Goal: Obtain resource: Obtain resource

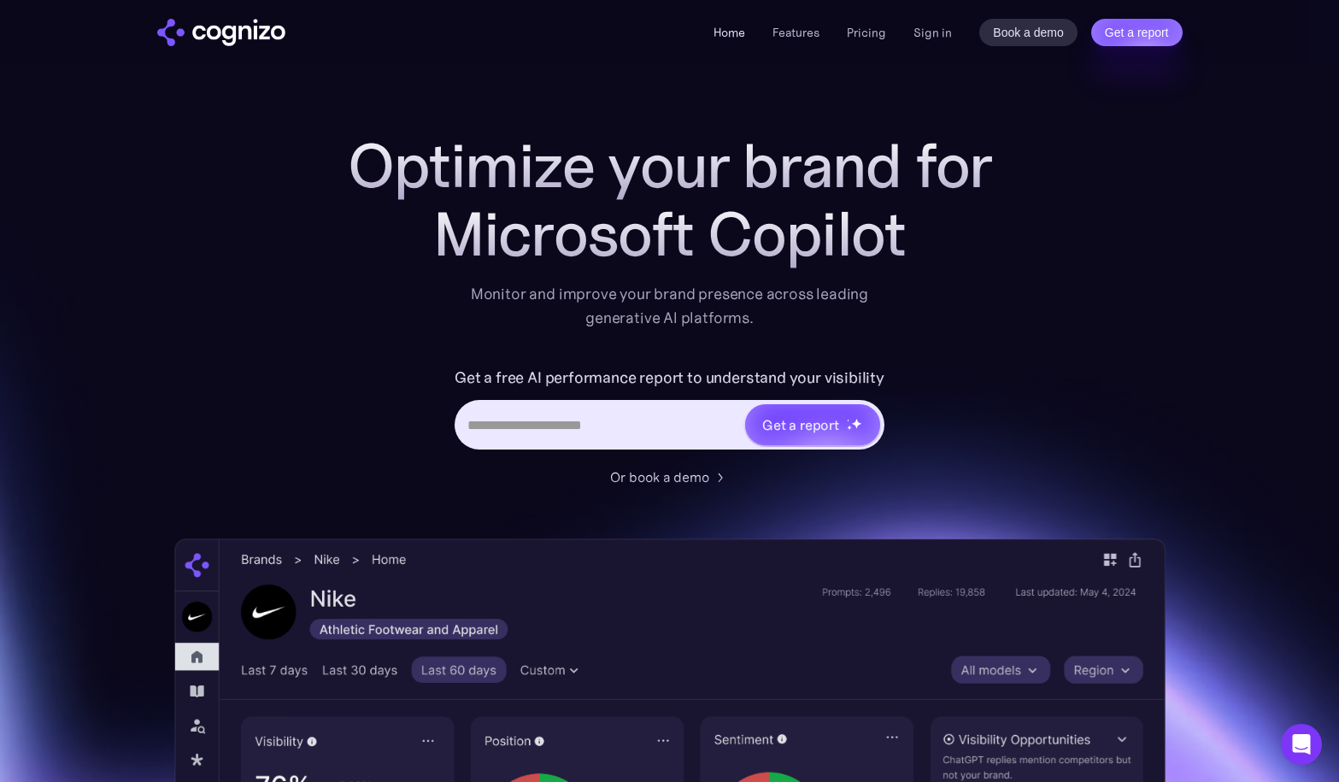
click at [724, 32] on link "Home" at bounding box center [729, 32] width 32 height 15
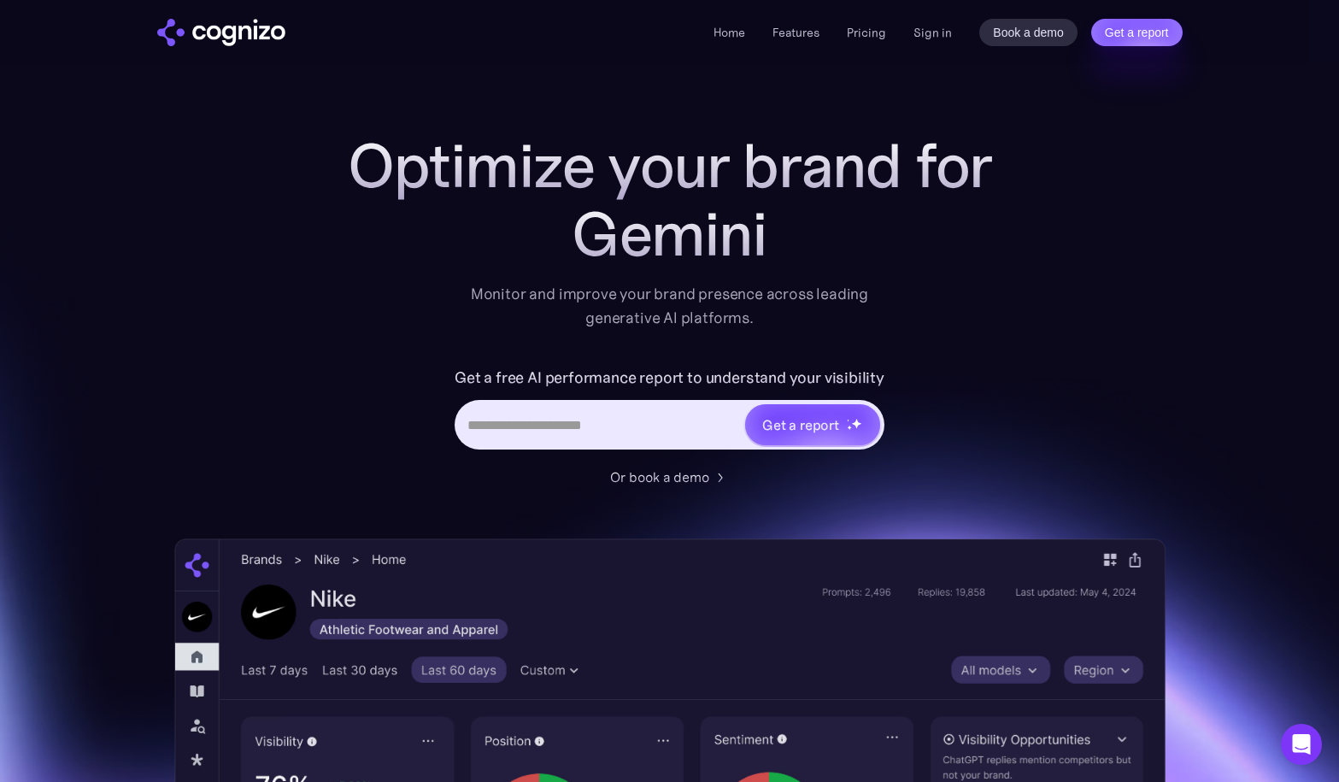
click at [530, 419] on input "Hero URL Input Form" at bounding box center [600, 424] width 286 height 32
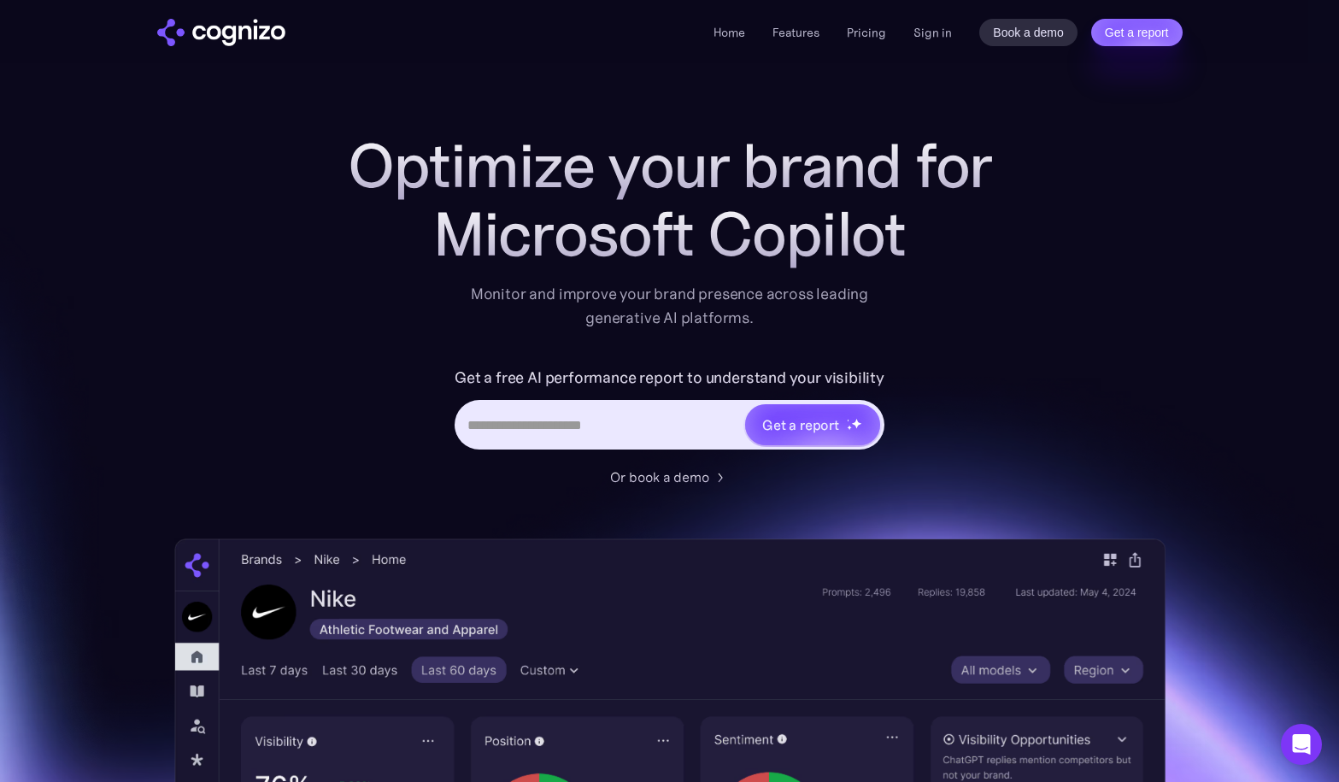
click at [536, 431] on input "Hero URL Input Form" at bounding box center [600, 424] width 286 height 32
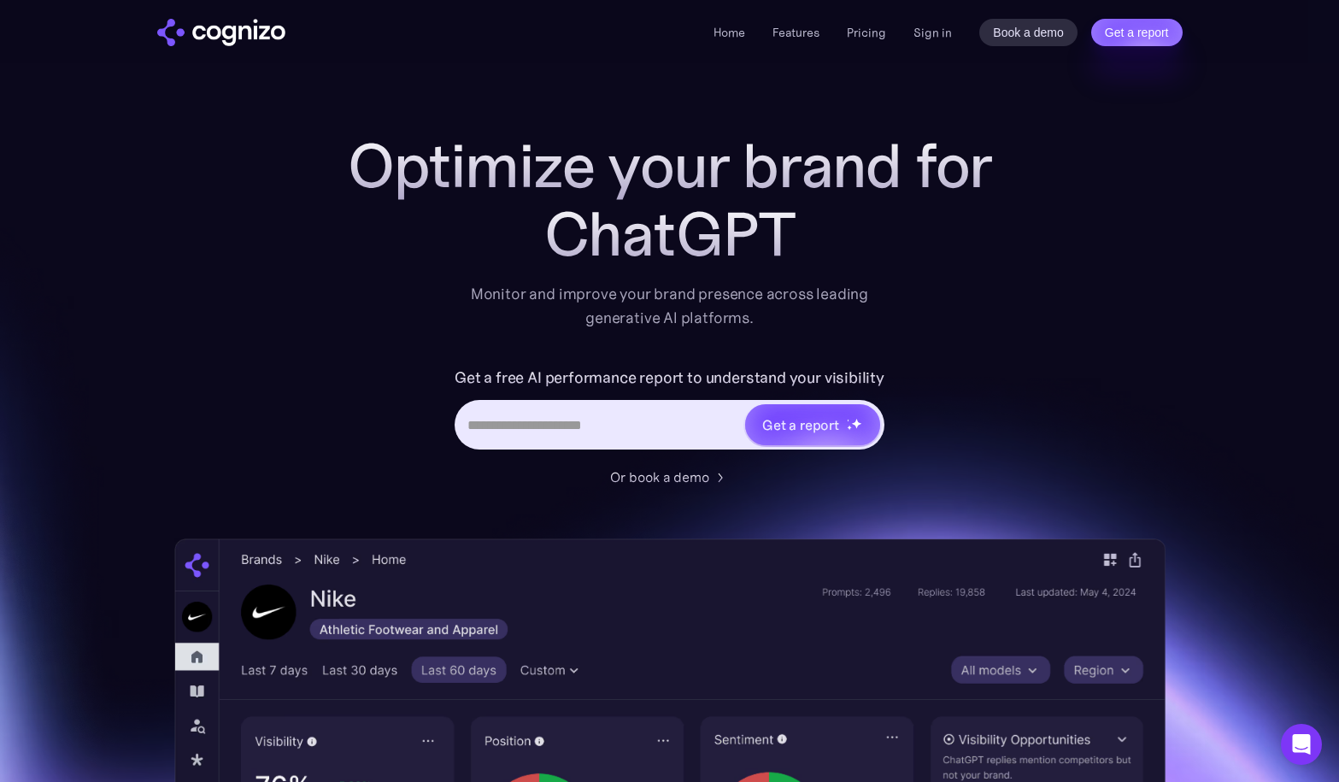
click at [511, 434] on input "Hero URL Input Form" at bounding box center [600, 424] width 286 height 32
paste input "**********"
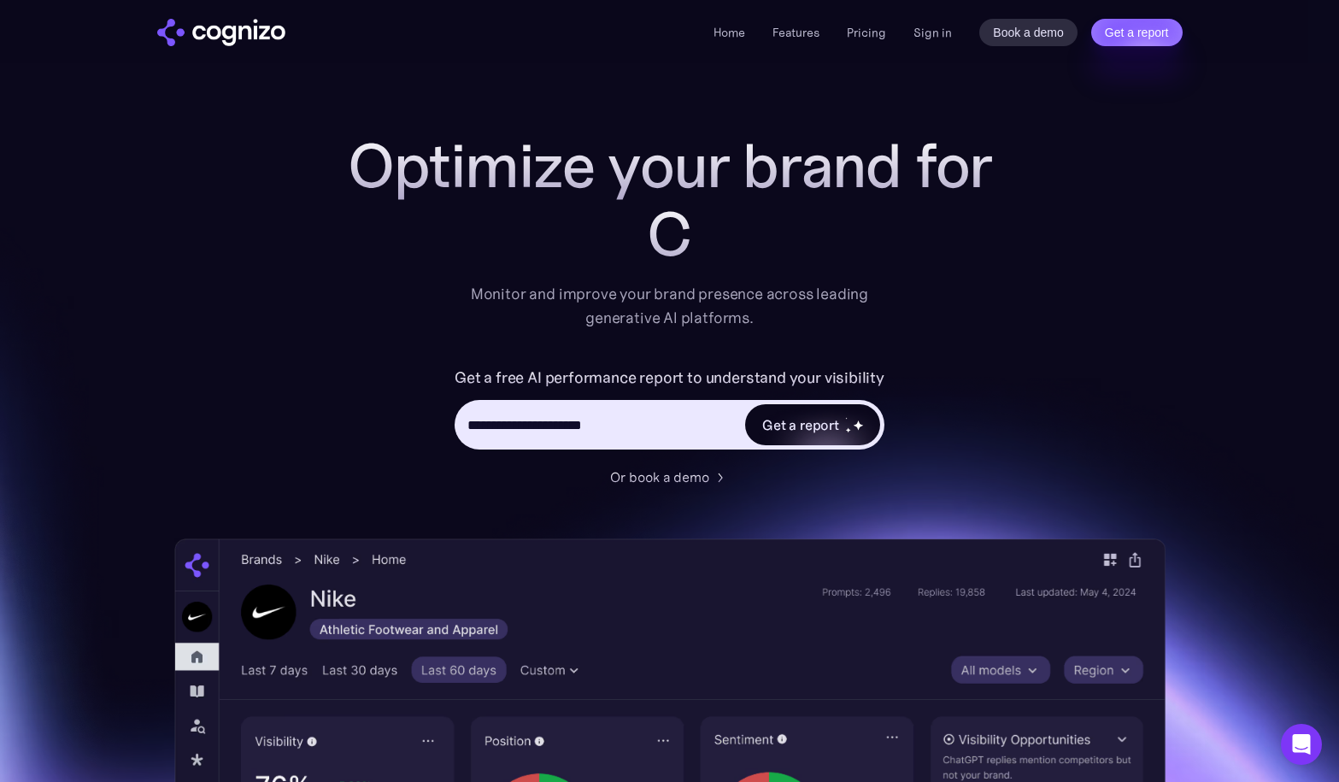
type input "**********"
click at [814, 431] on div "Get a report" at bounding box center [800, 424] width 77 height 21
type input "**********"
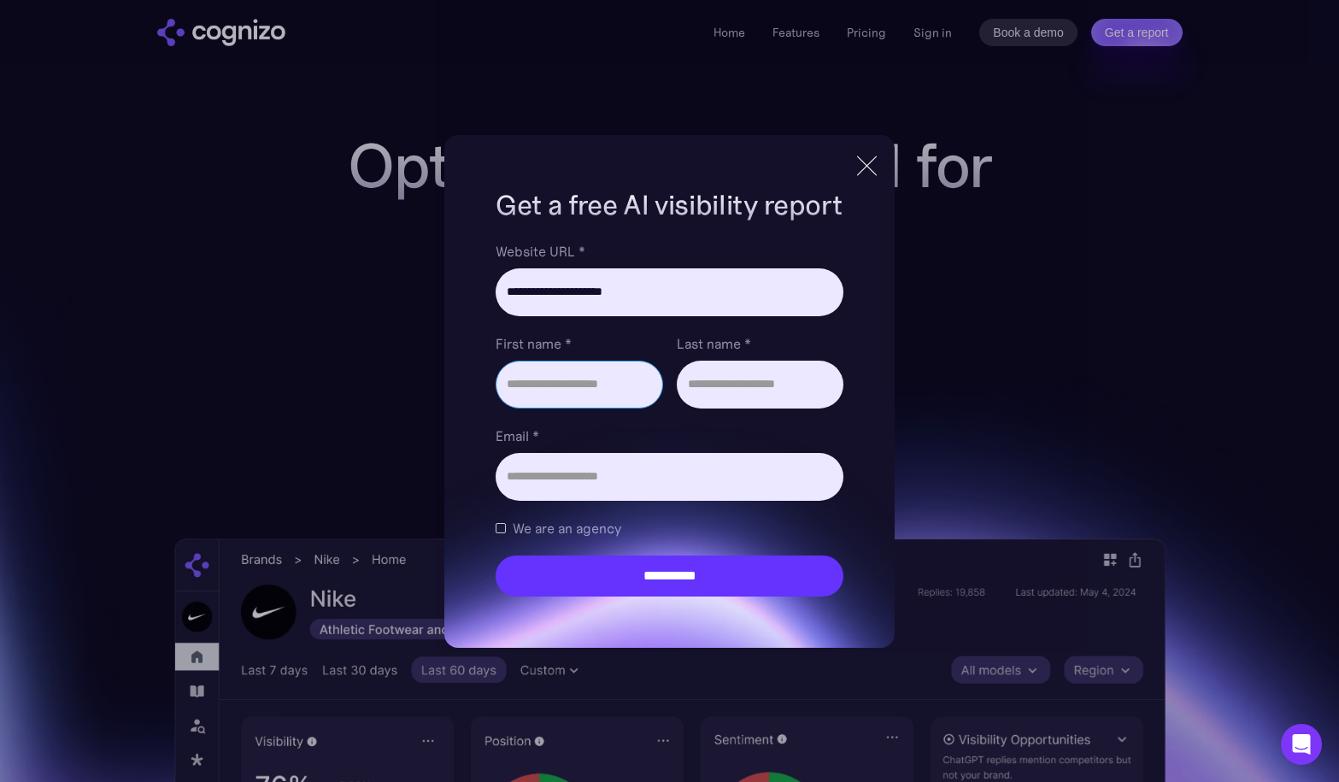
click at [543, 375] on input "First name *" at bounding box center [578, 384] width 167 height 48
type input "*****"
type input "*"
type input "******"
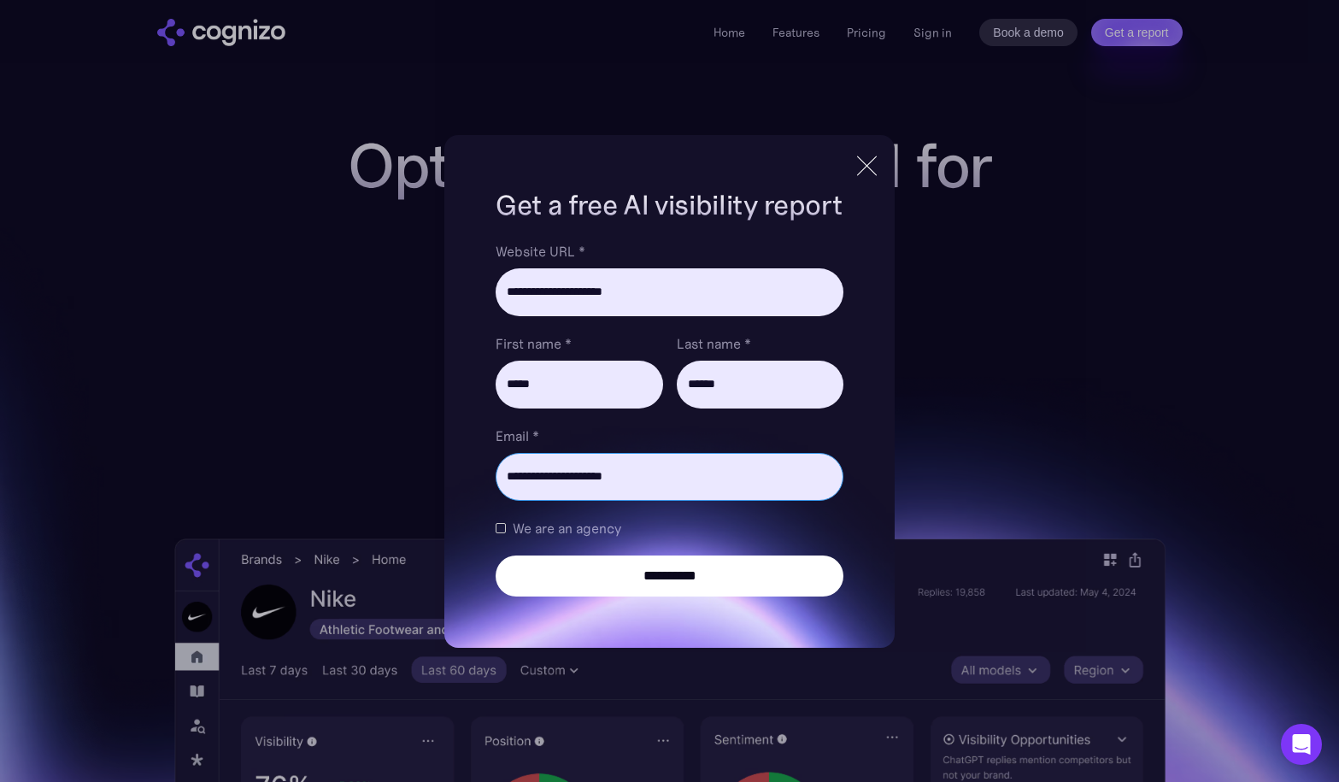
type input "**********"
click at [578, 573] on input "**********" at bounding box center [668, 575] width 347 height 41
type input "**********"
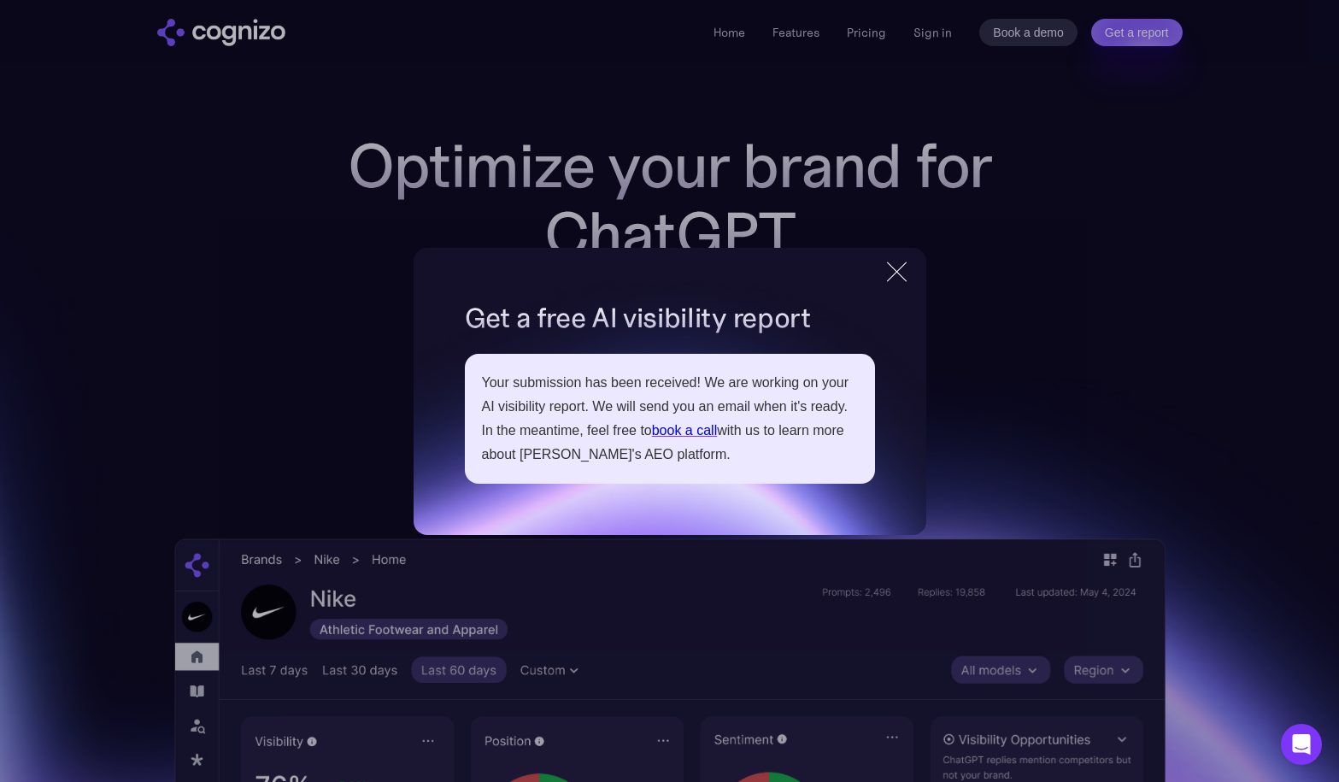
click at [113, 287] on div "**********" at bounding box center [669, 391] width 1339 height 782
click at [904, 263] on div at bounding box center [896, 271] width 20 height 20
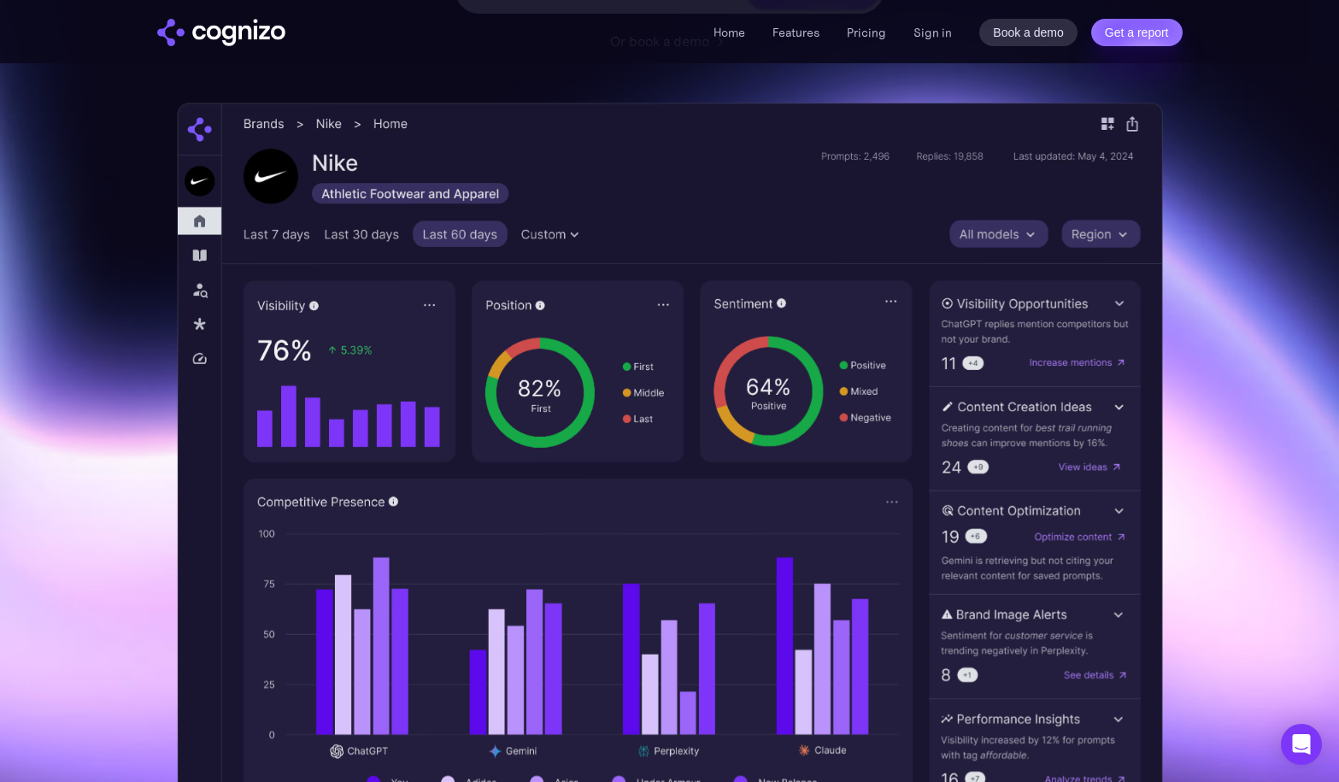
scroll to position [519, 0]
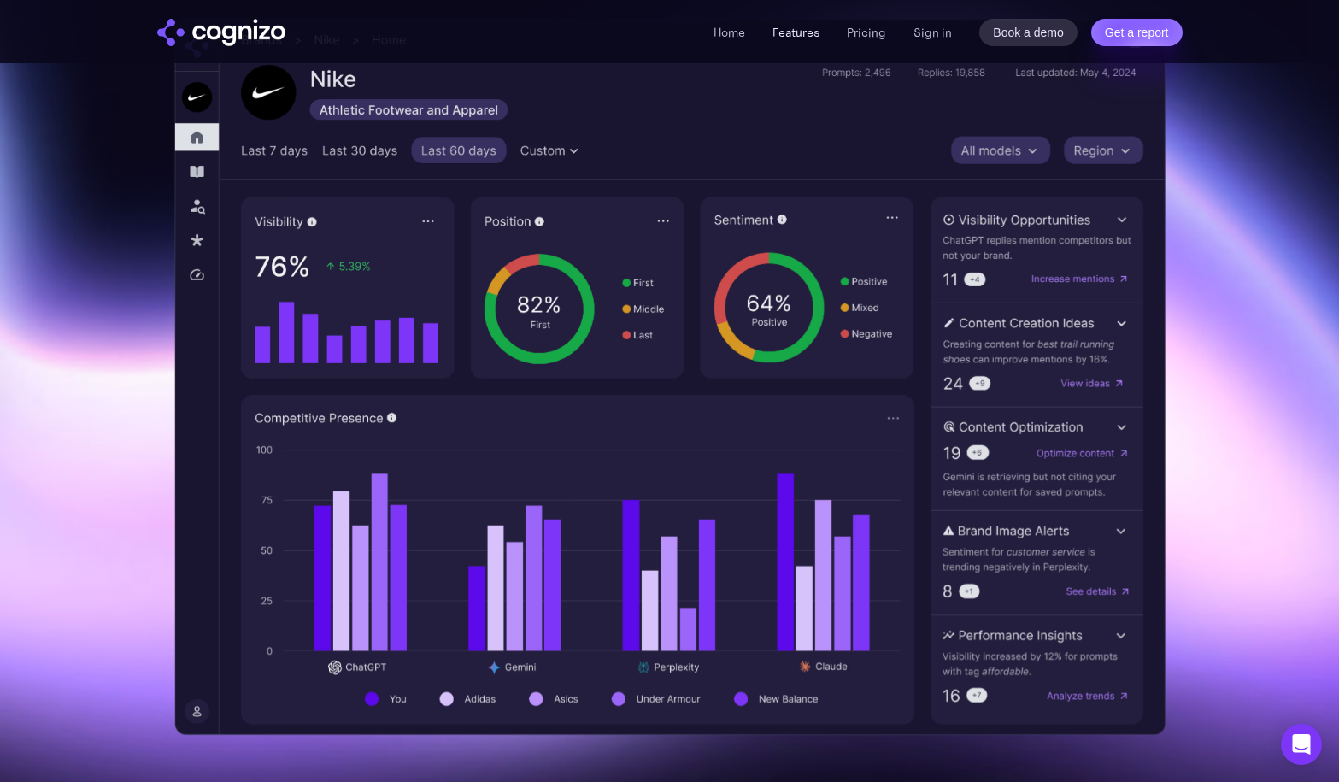
click at [796, 33] on link "Features" at bounding box center [795, 32] width 47 height 15
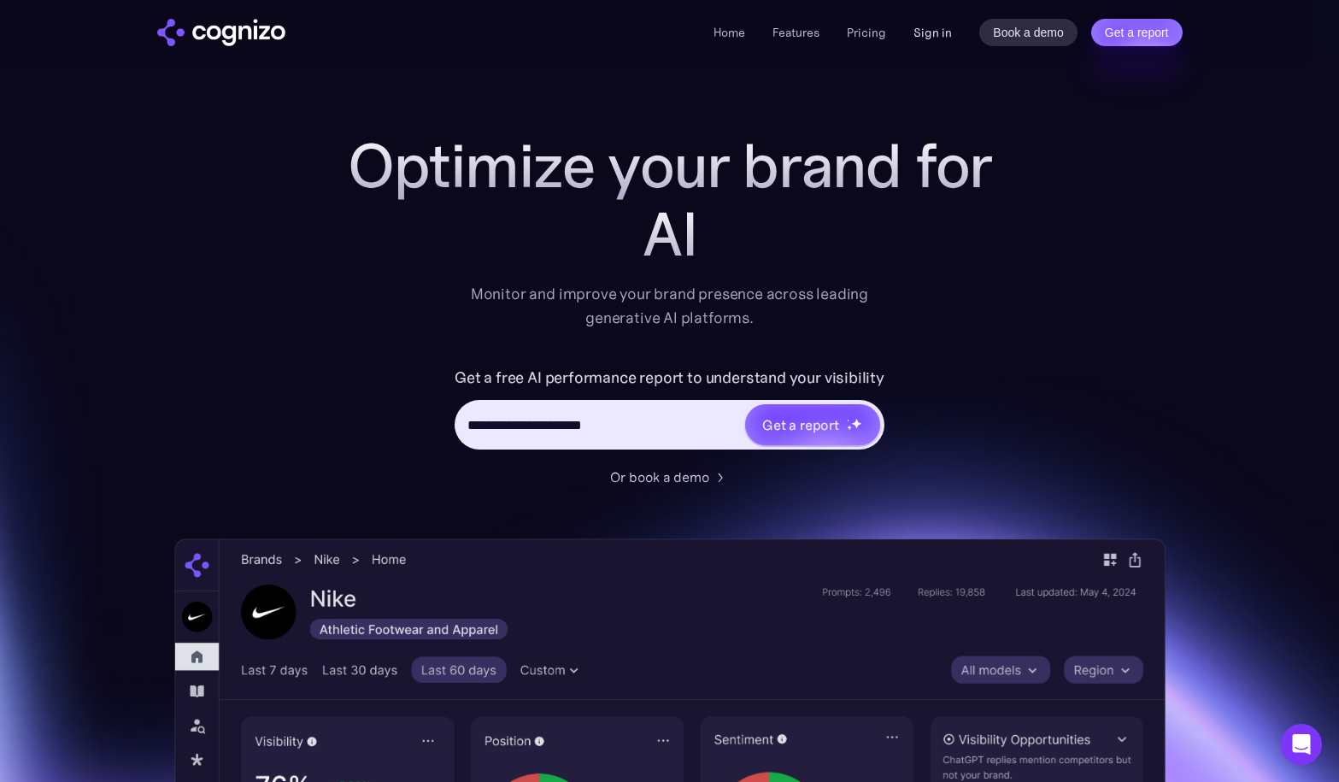
click at [942, 32] on link "Sign in" at bounding box center [932, 32] width 38 height 21
click at [801, 35] on link "Features" at bounding box center [795, 32] width 47 height 15
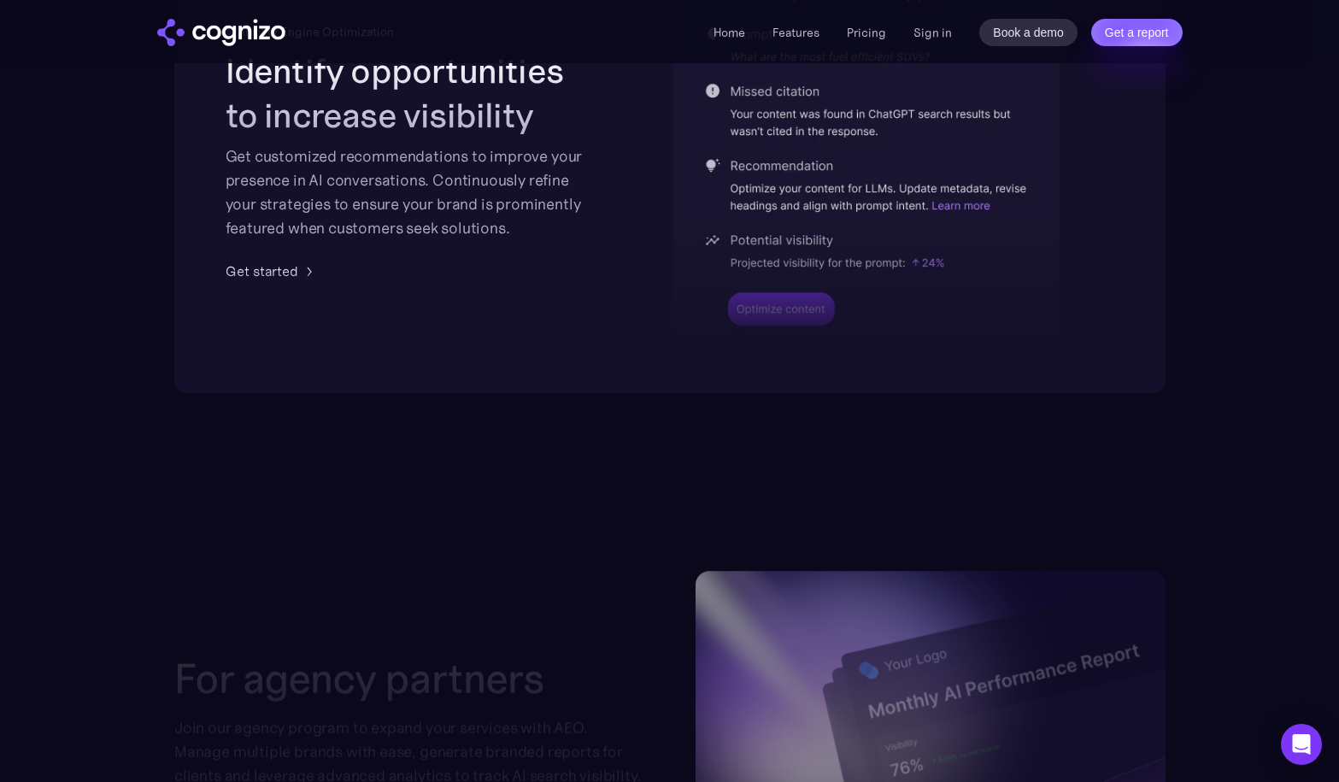
scroll to position [3701, 0]
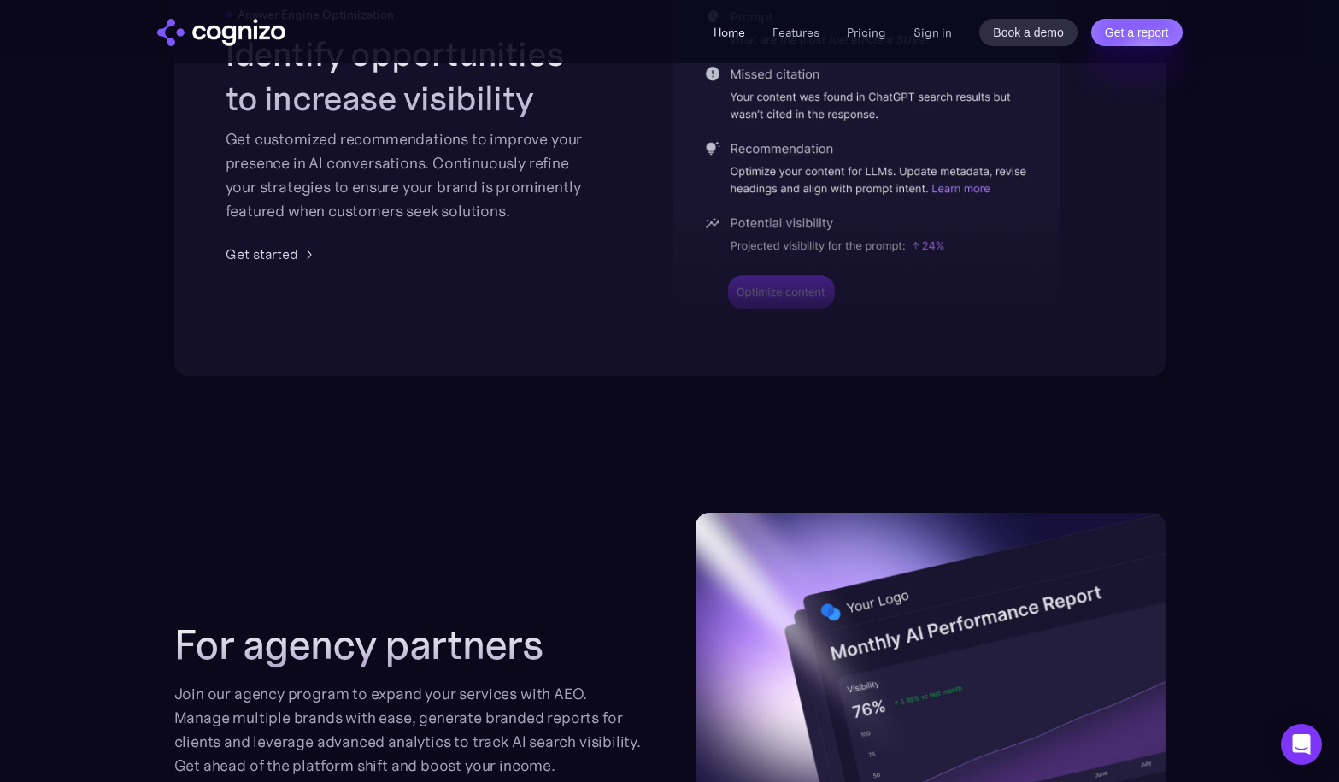
click at [730, 31] on link "Home" at bounding box center [729, 32] width 32 height 15
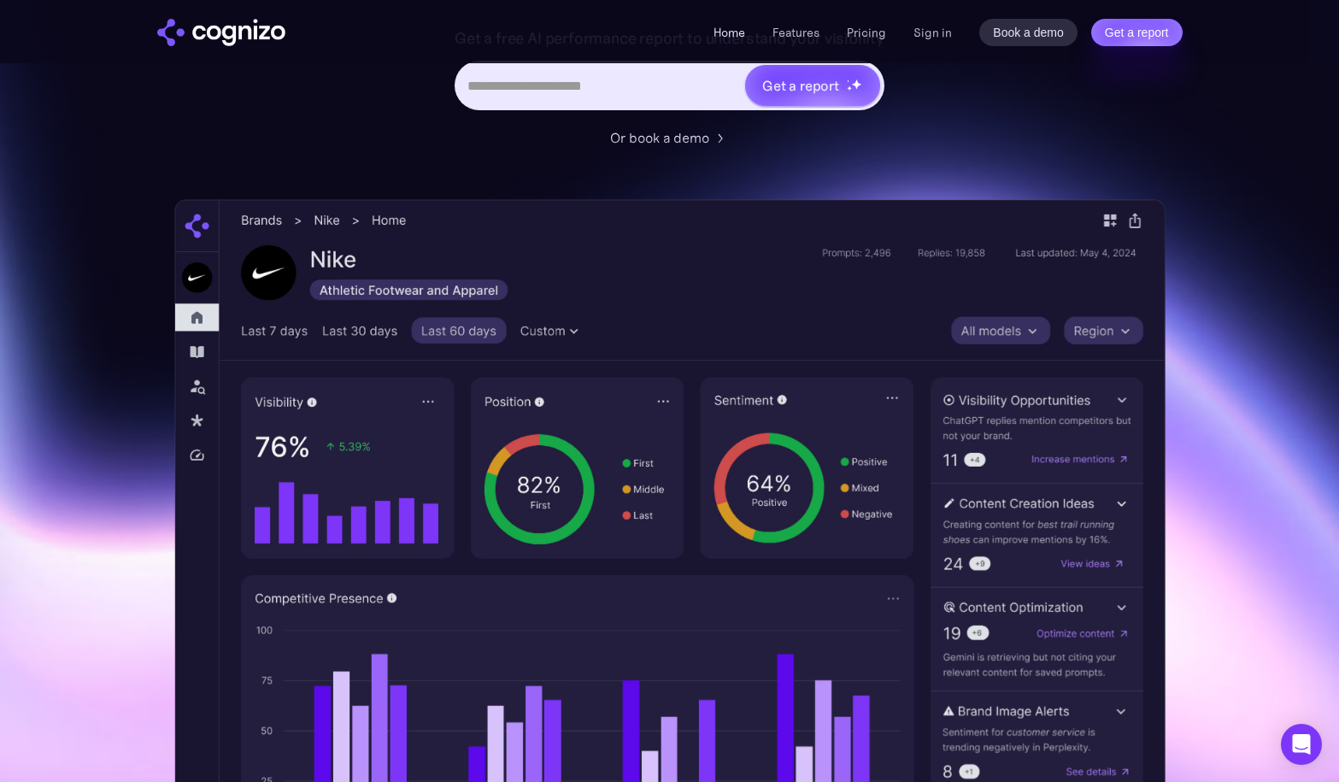
scroll to position [342, 0]
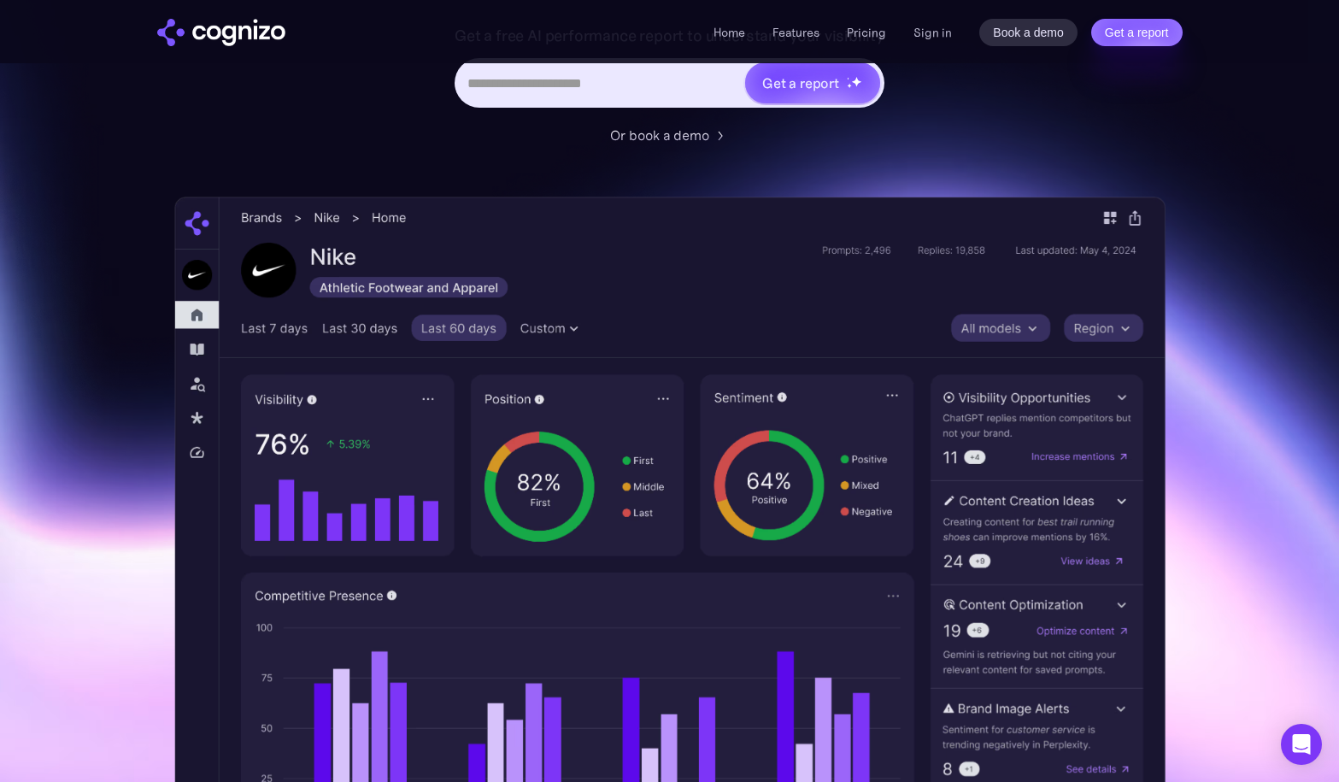
click at [232, 38] on img "home" at bounding box center [221, 32] width 128 height 27
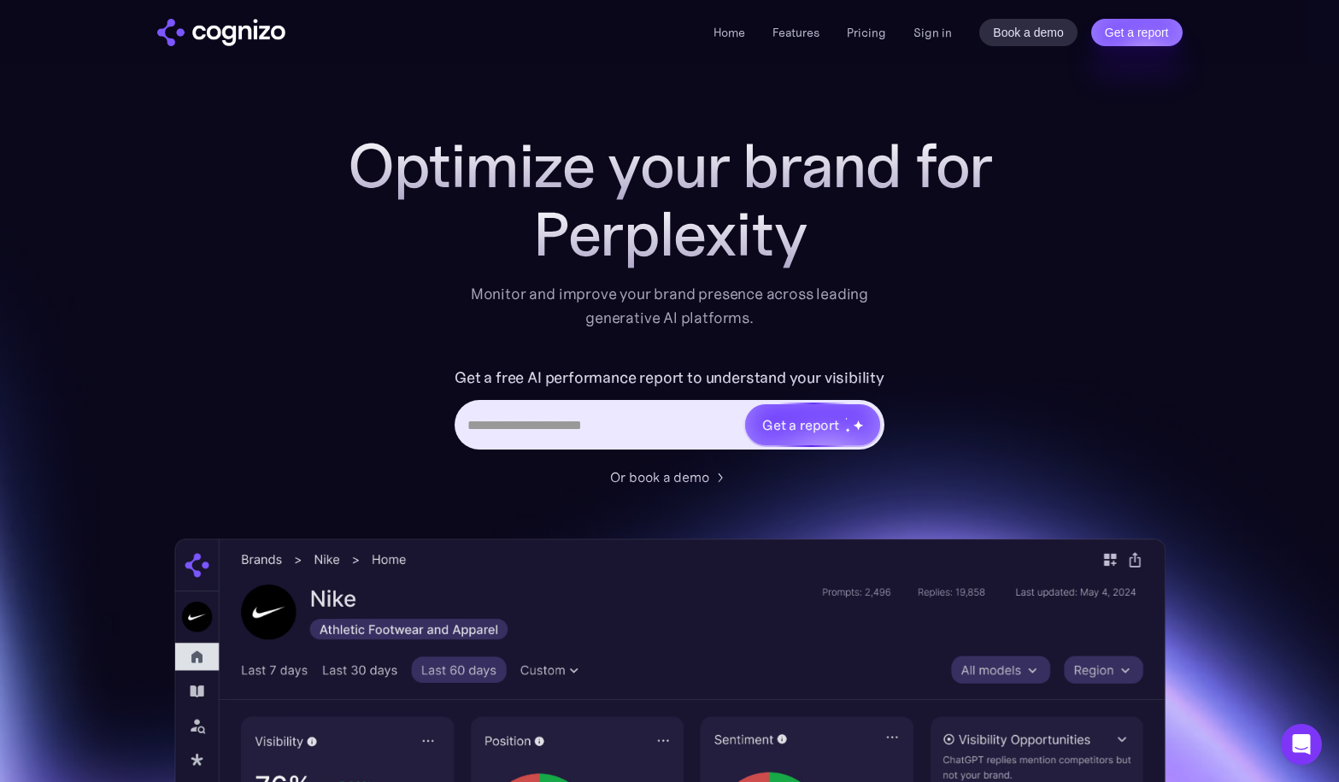
click at [804, 424] on div "Get a report" at bounding box center [800, 424] width 77 height 21
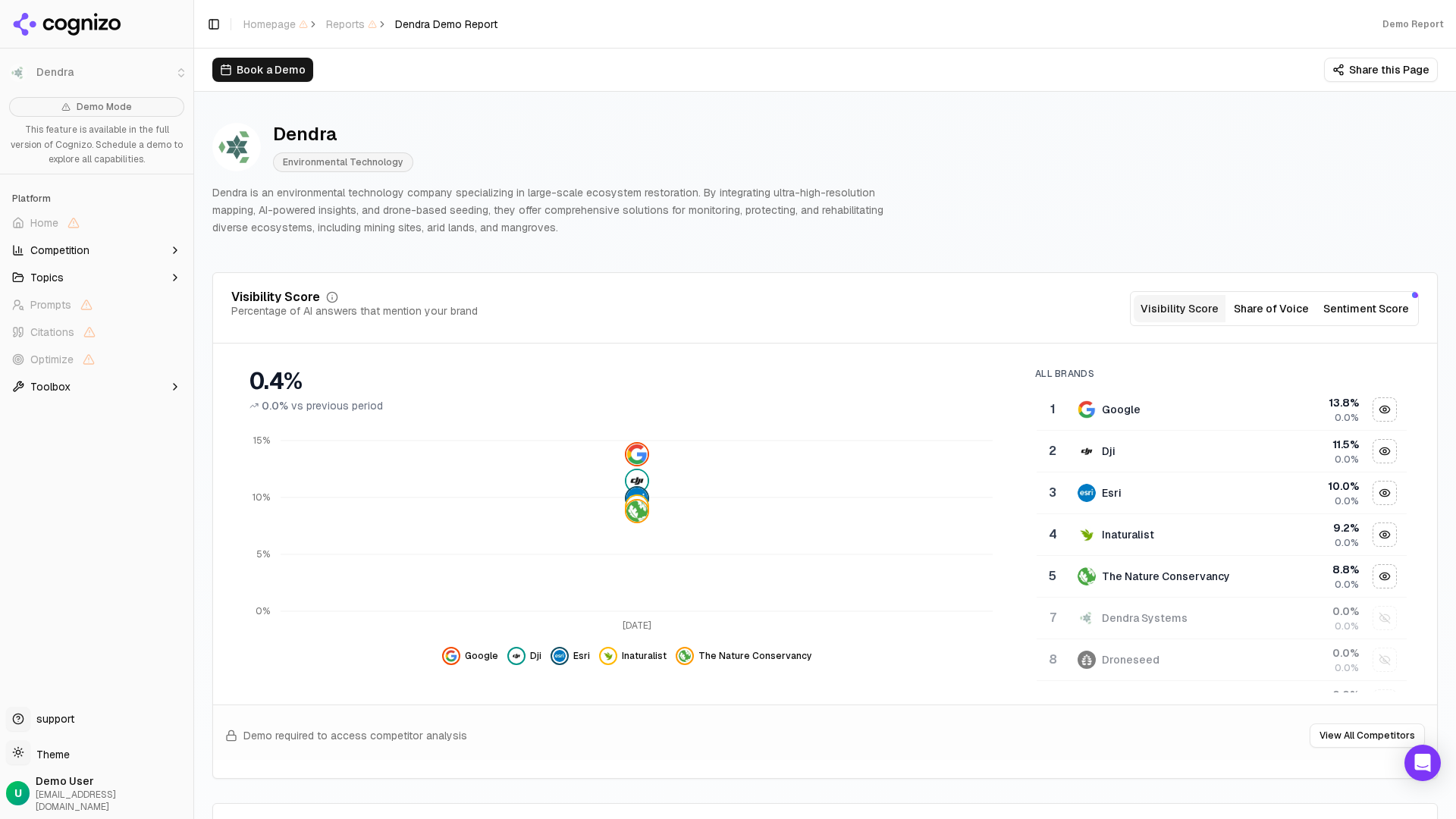
click at [816, 55] on div "Book a Demo Share this Page" at bounding box center [825, 70] width 1262 height 43
click at [820, 53] on div "Book a Demo Share this Page" at bounding box center [825, 70] width 1262 height 43
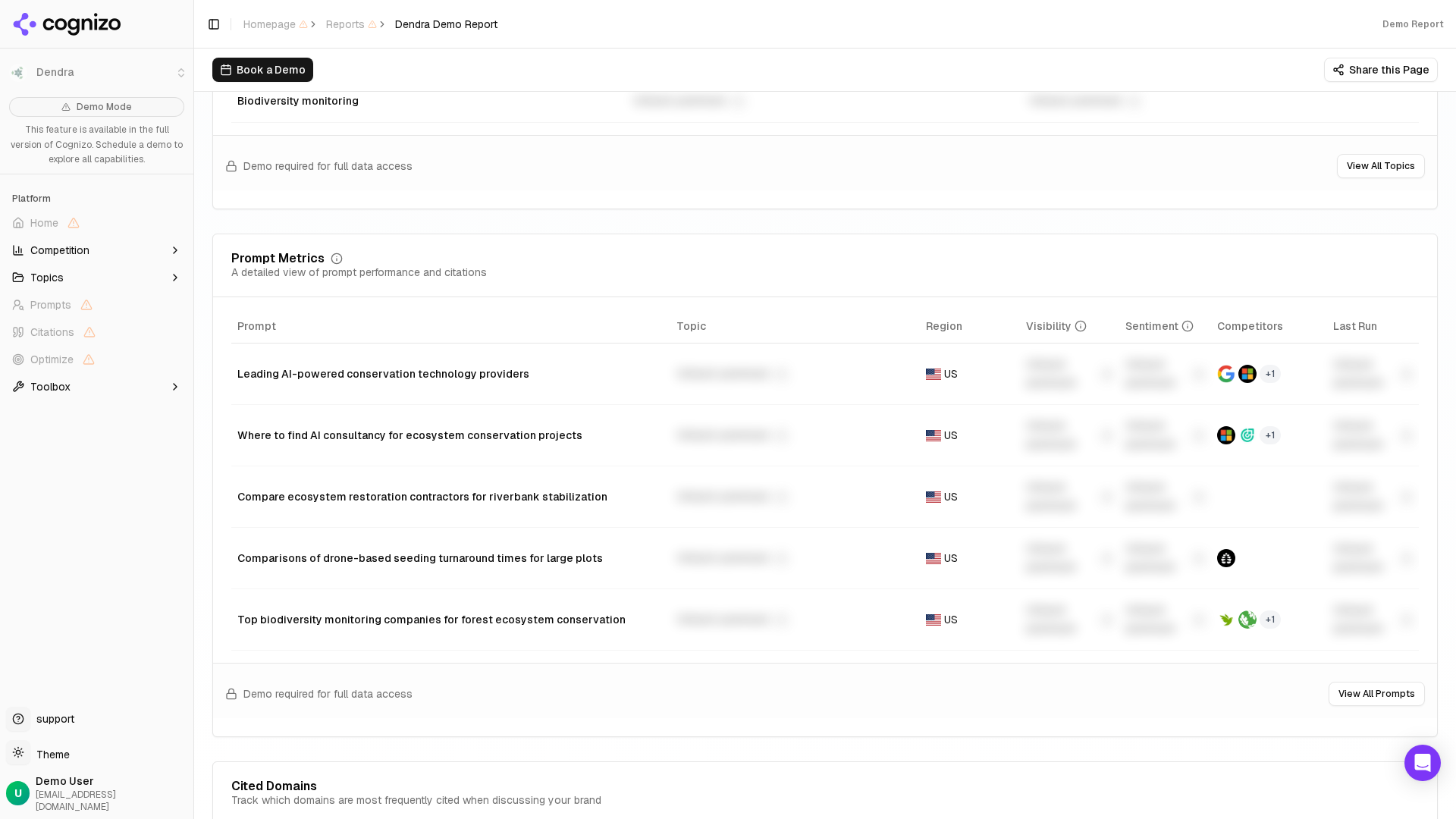
scroll to position [764, 0]
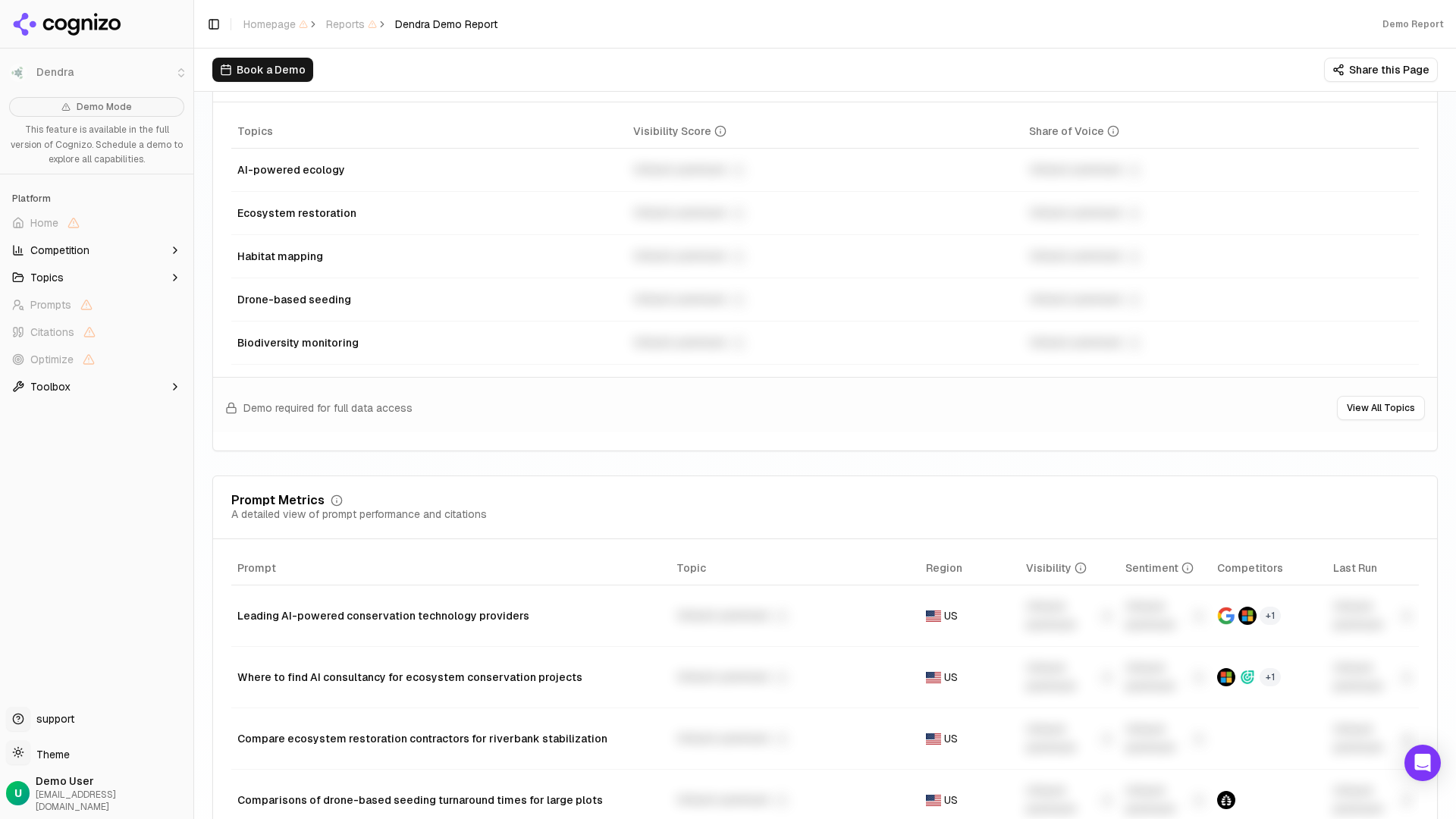
click at [74, 252] on span "Competition" at bounding box center [59, 249] width 59 height 15
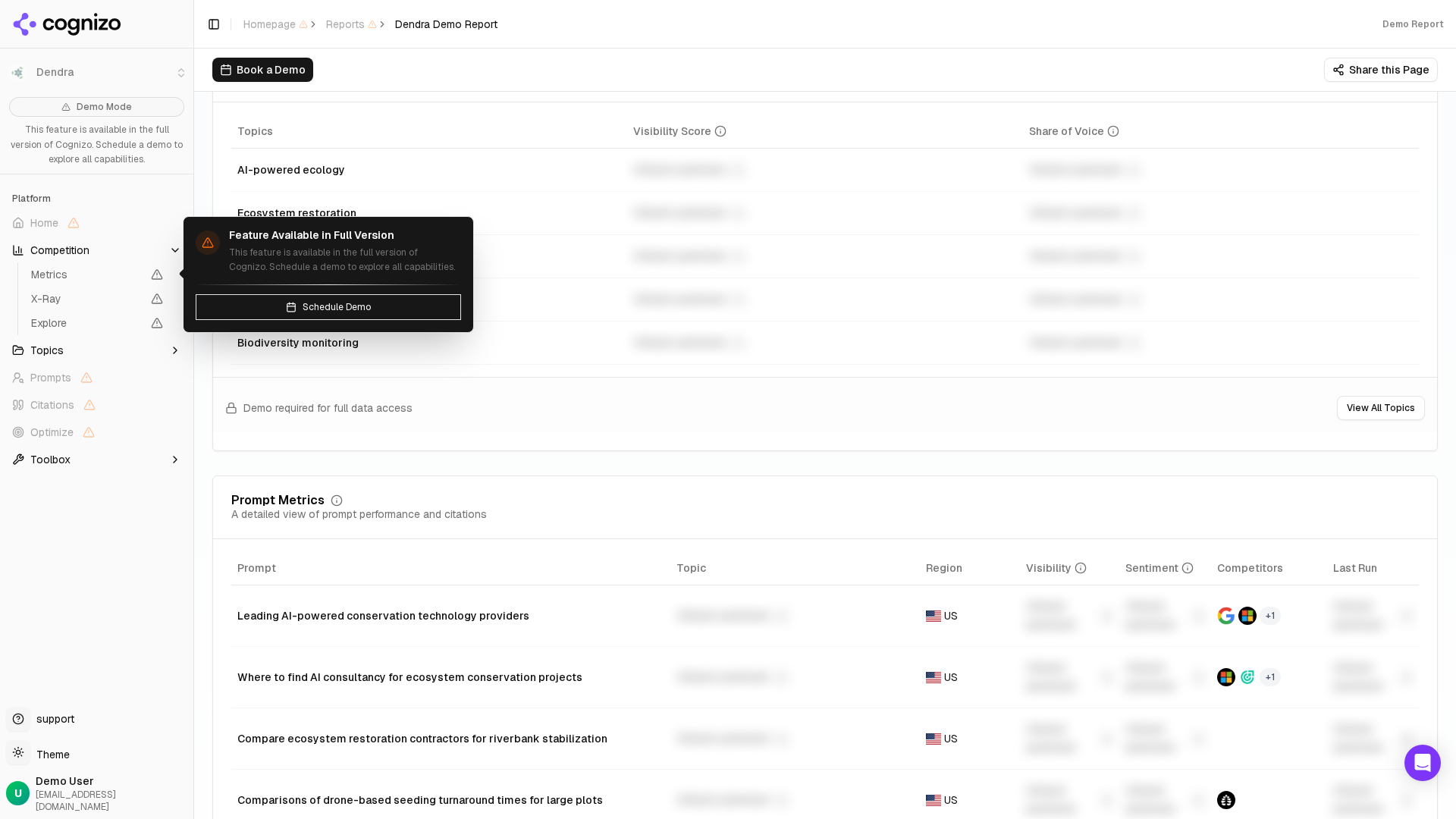
click at [70, 268] on span "Metrics" at bounding box center [86, 274] width 111 height 15
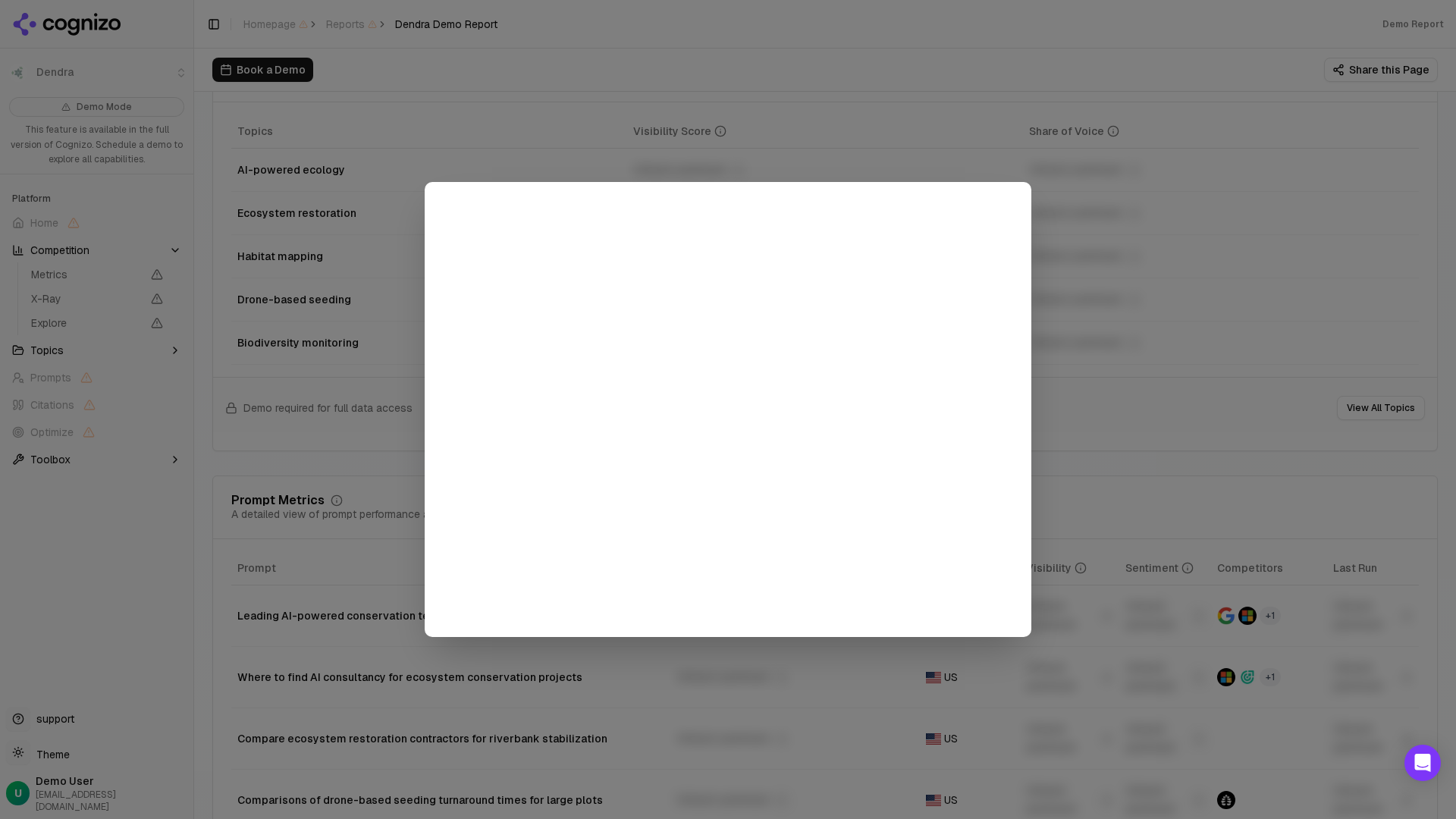
click at [901, 118] on div at bounding box center [728, 409] width 1456 height 819
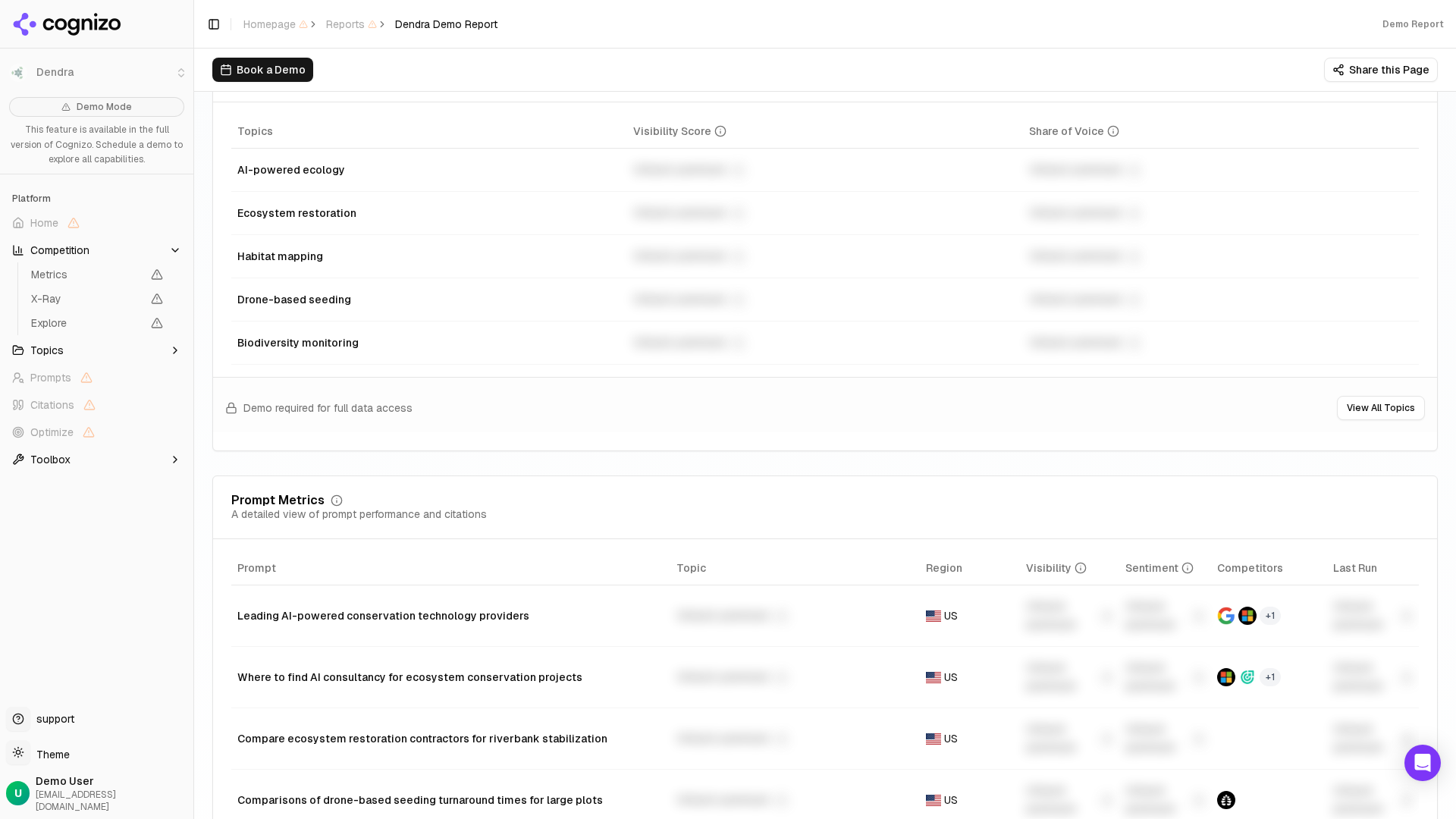
click at [30, 354] on span "Topics" at bounding box center [47, 350] width 34 height 15
click at [53, 579] on span "Toolbox" at bounding box center [50, 580] width 40 height 15
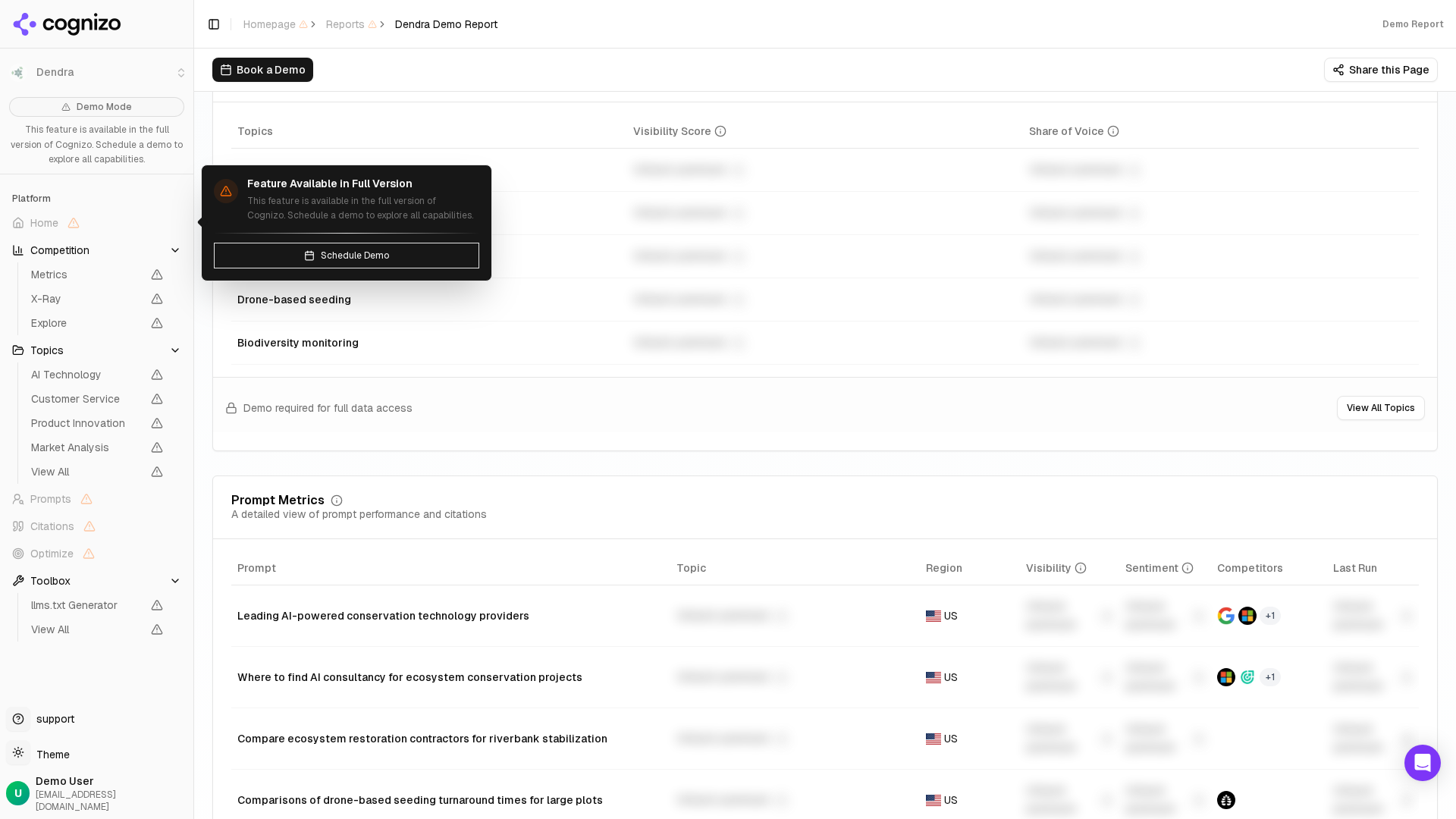
click at [40, 227] on span "Home" at bounding box center [44, 223] width 28 height 15
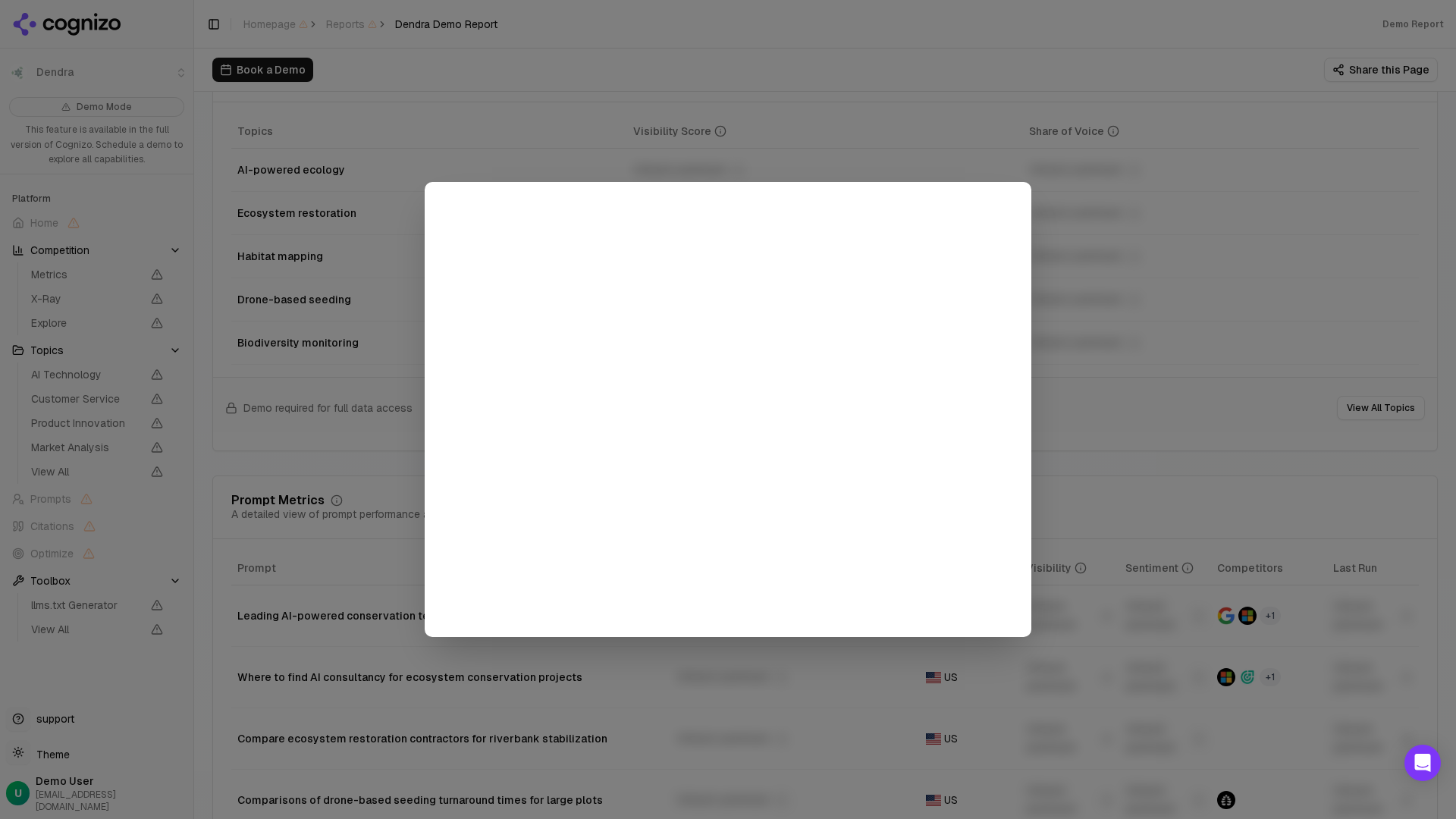
click at [711, 75] on div at bounding box center [728, 409] width 1456 height 819
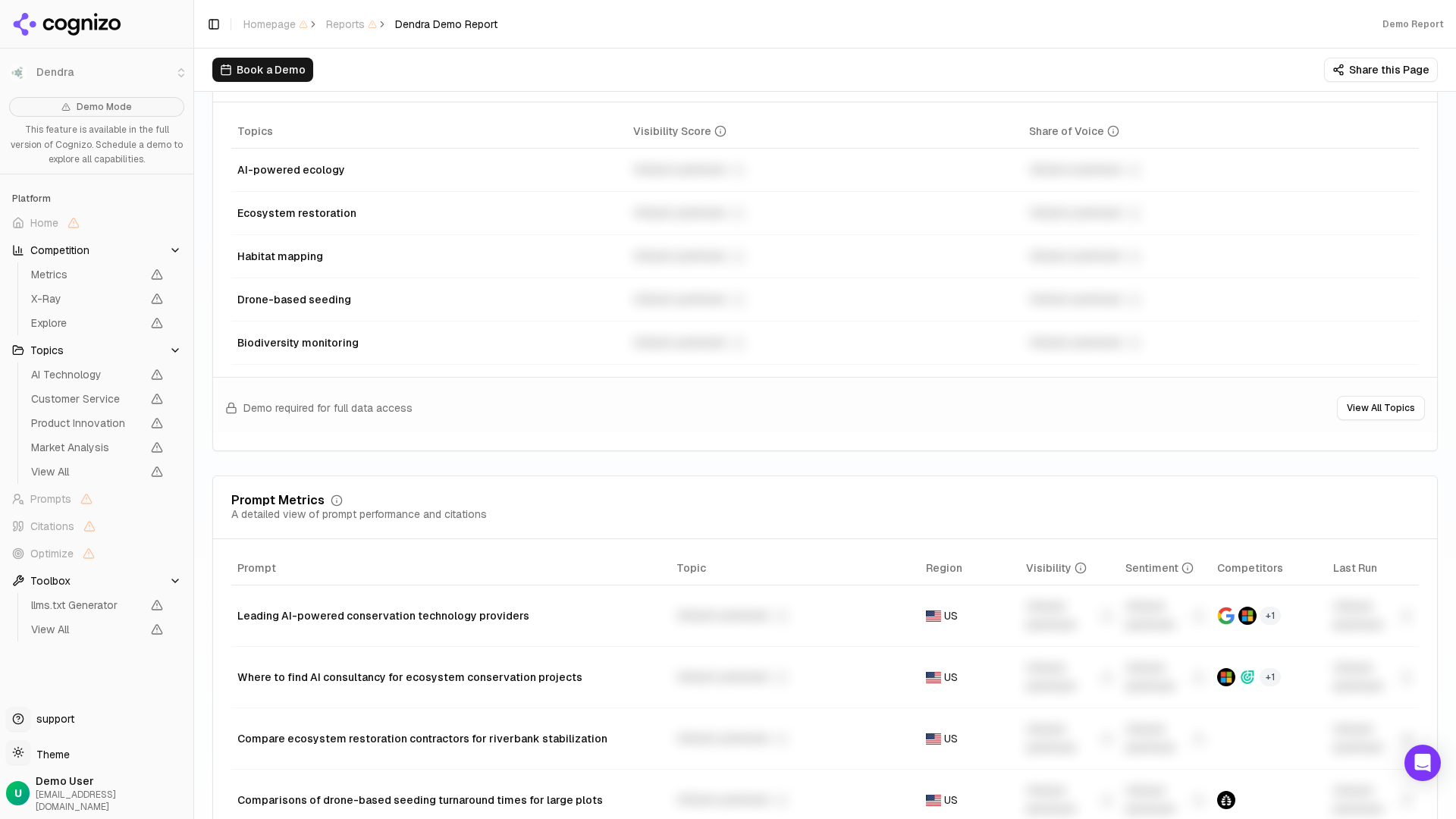
click at [90, 0] on div at bounding box center [97, 24] width 194 height 49
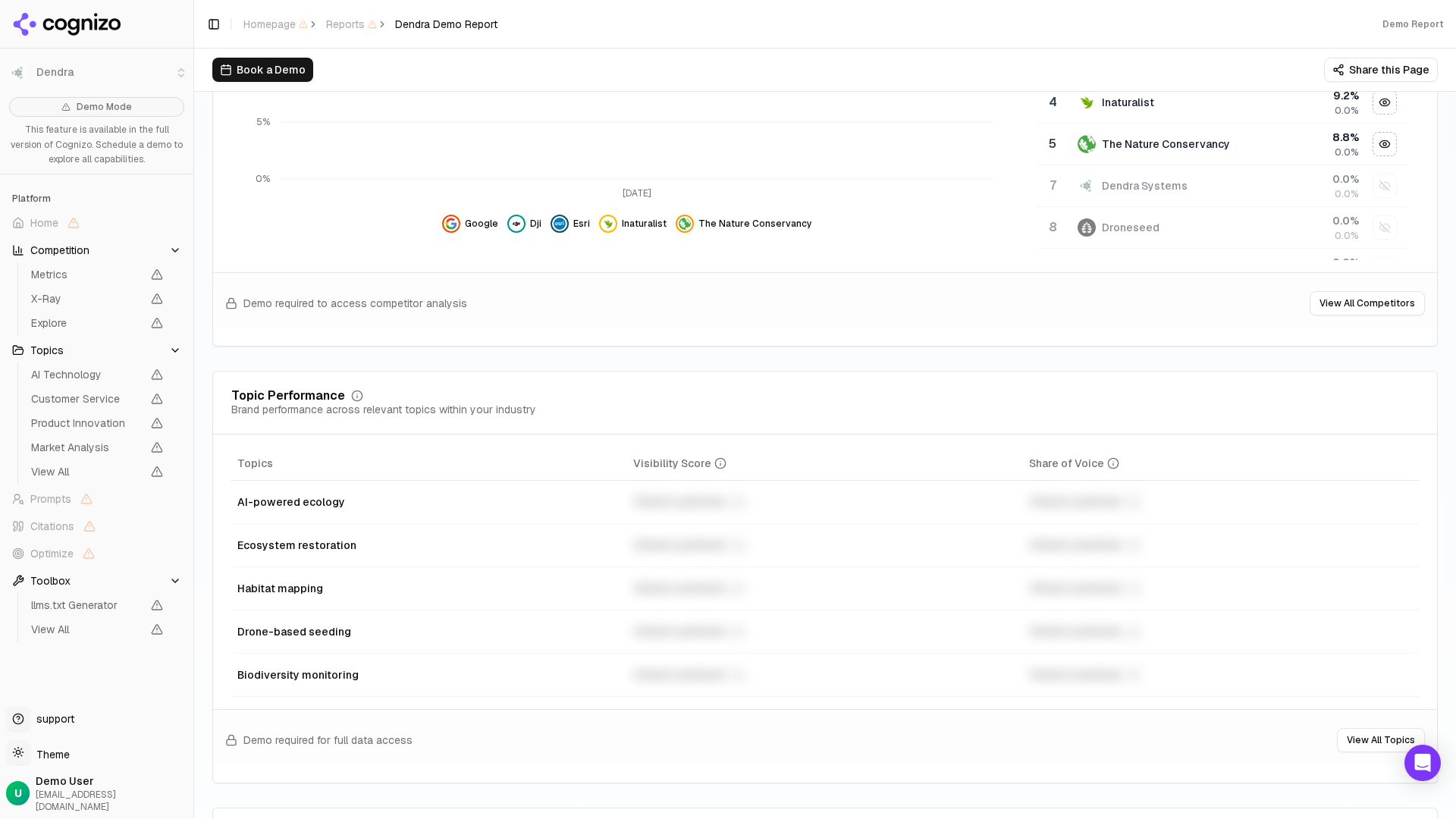
scroll to position [0, 0]
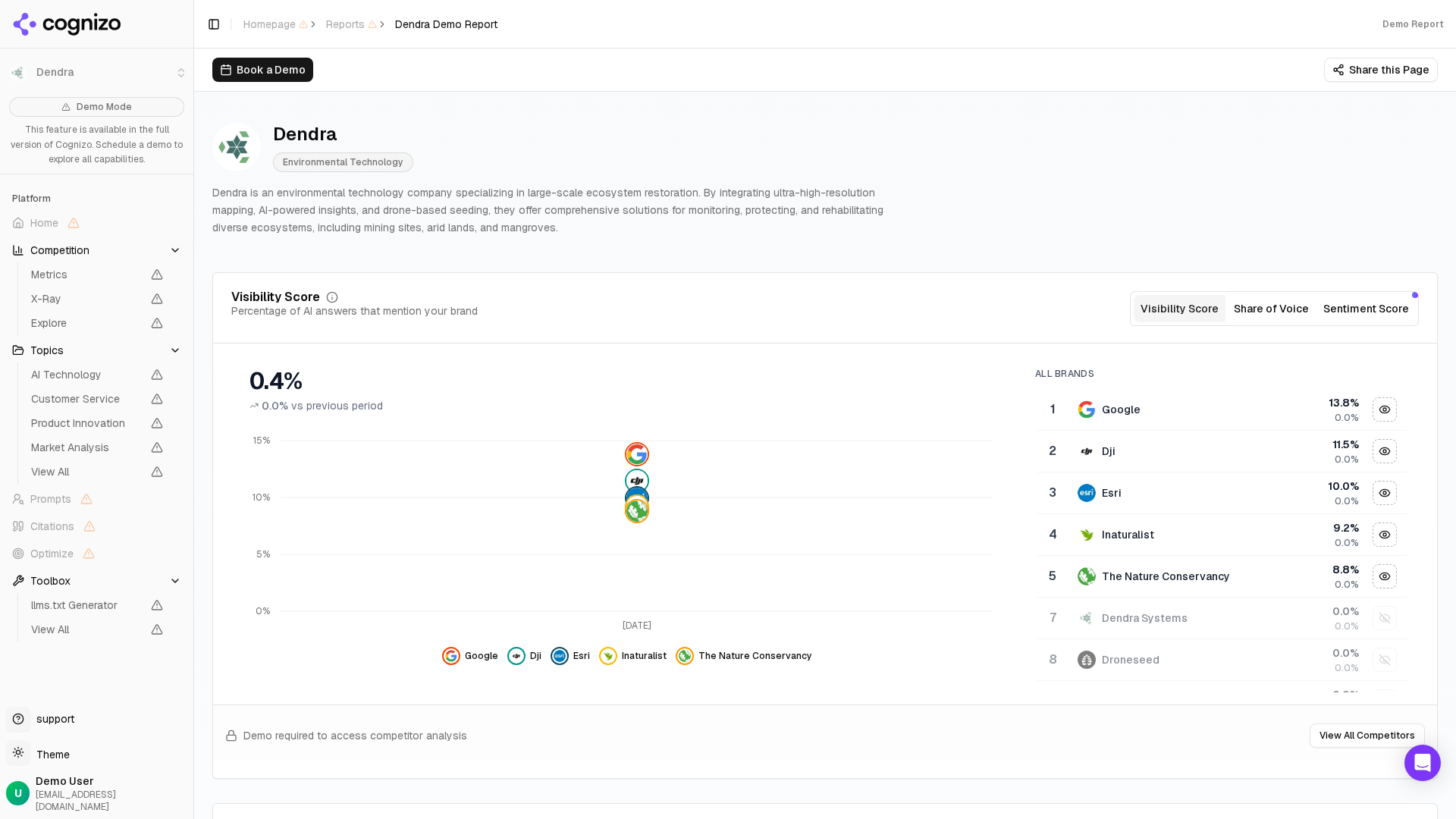
click at [303, 0] on header "Toggle Sidebar Homepage Reports Dendra Demo Report Demo Report" at bounding box center [825, 24] width 1262 height 49
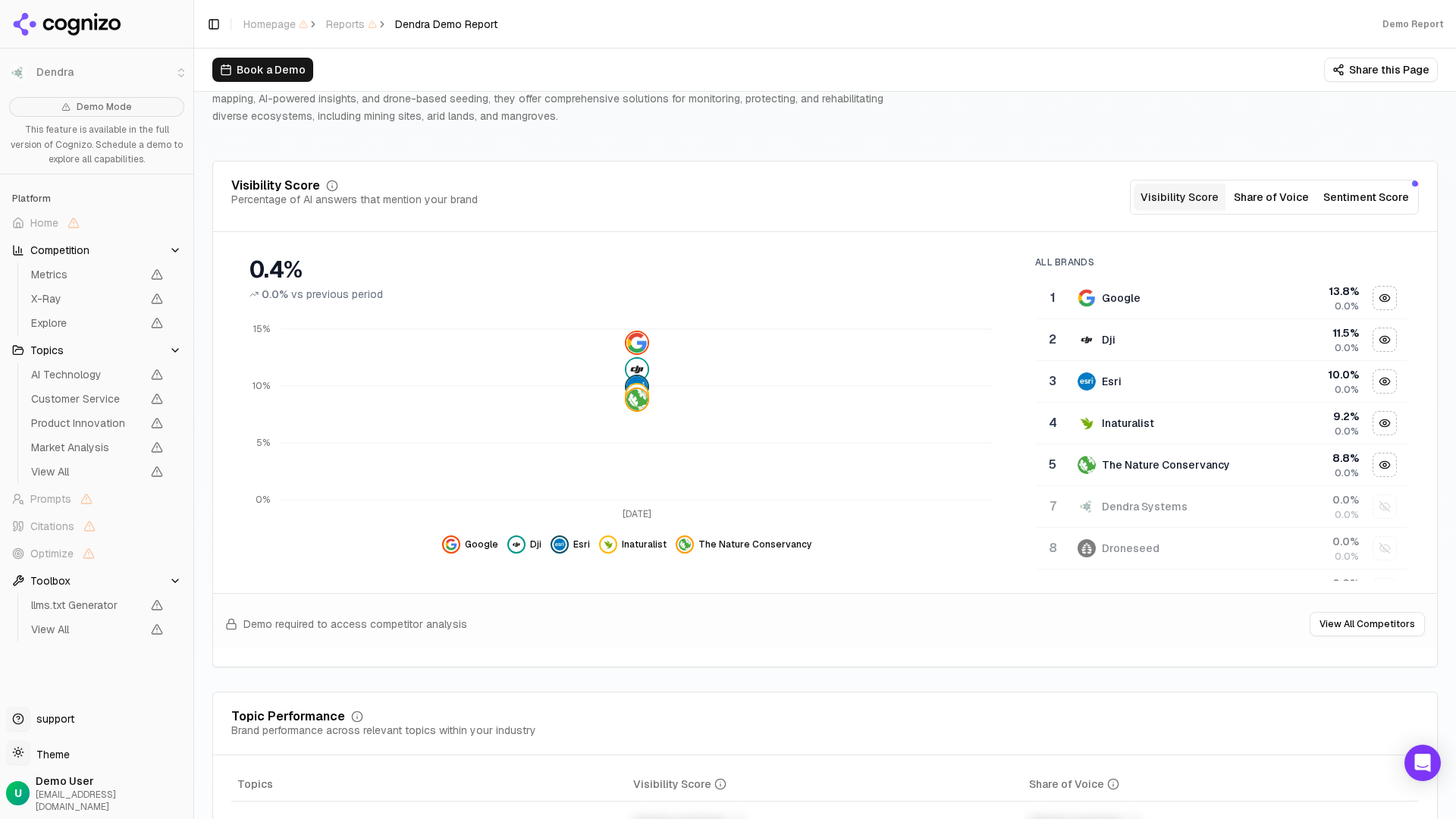
scroll to position [114, 0]
click at [1188, 195] on button "Share of Voice" at bounding box center [1270, 194] width 91 height 28
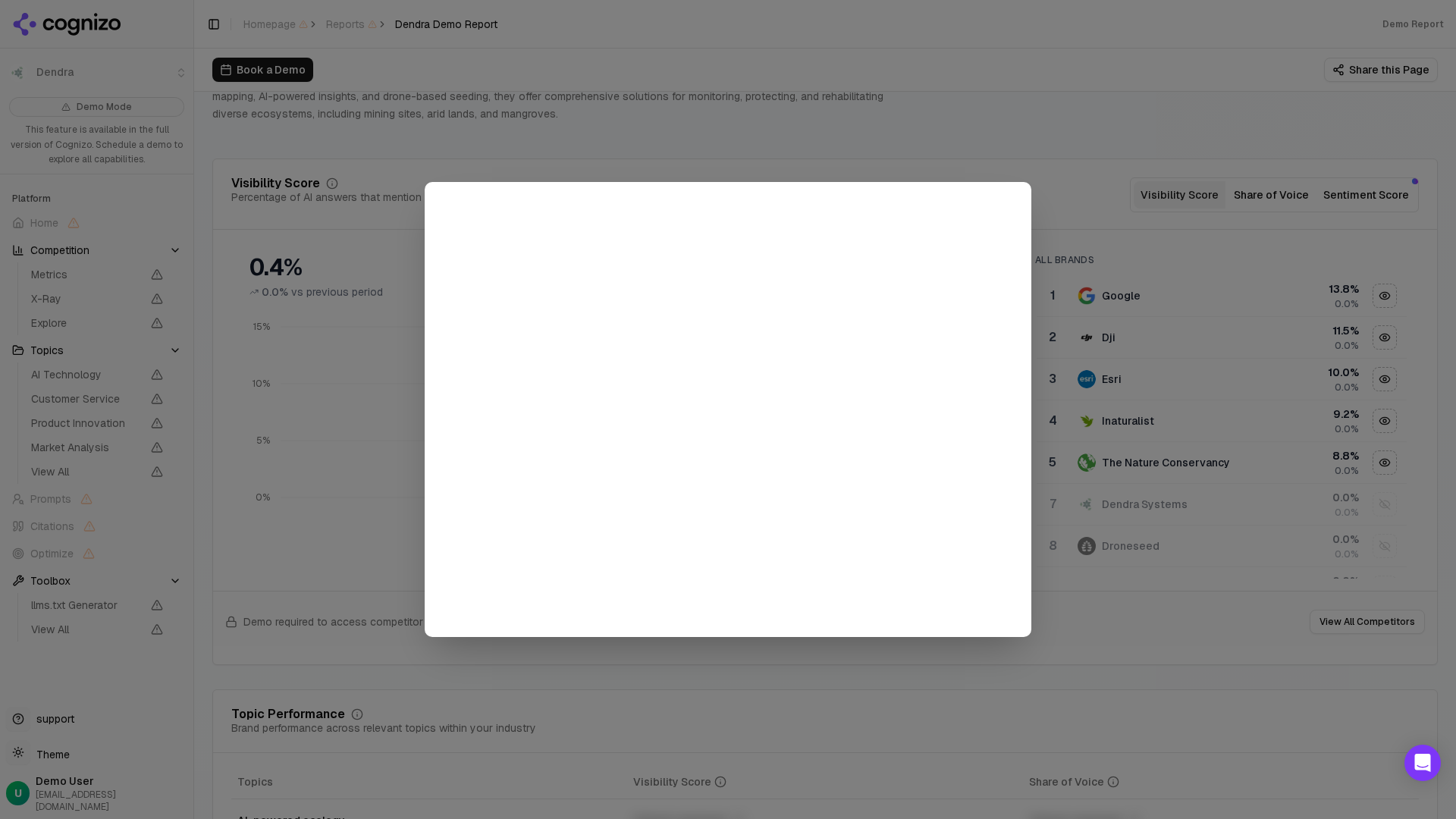
click at [1158, 112] on div at bounding box center [728, 409] width 1456 height 819
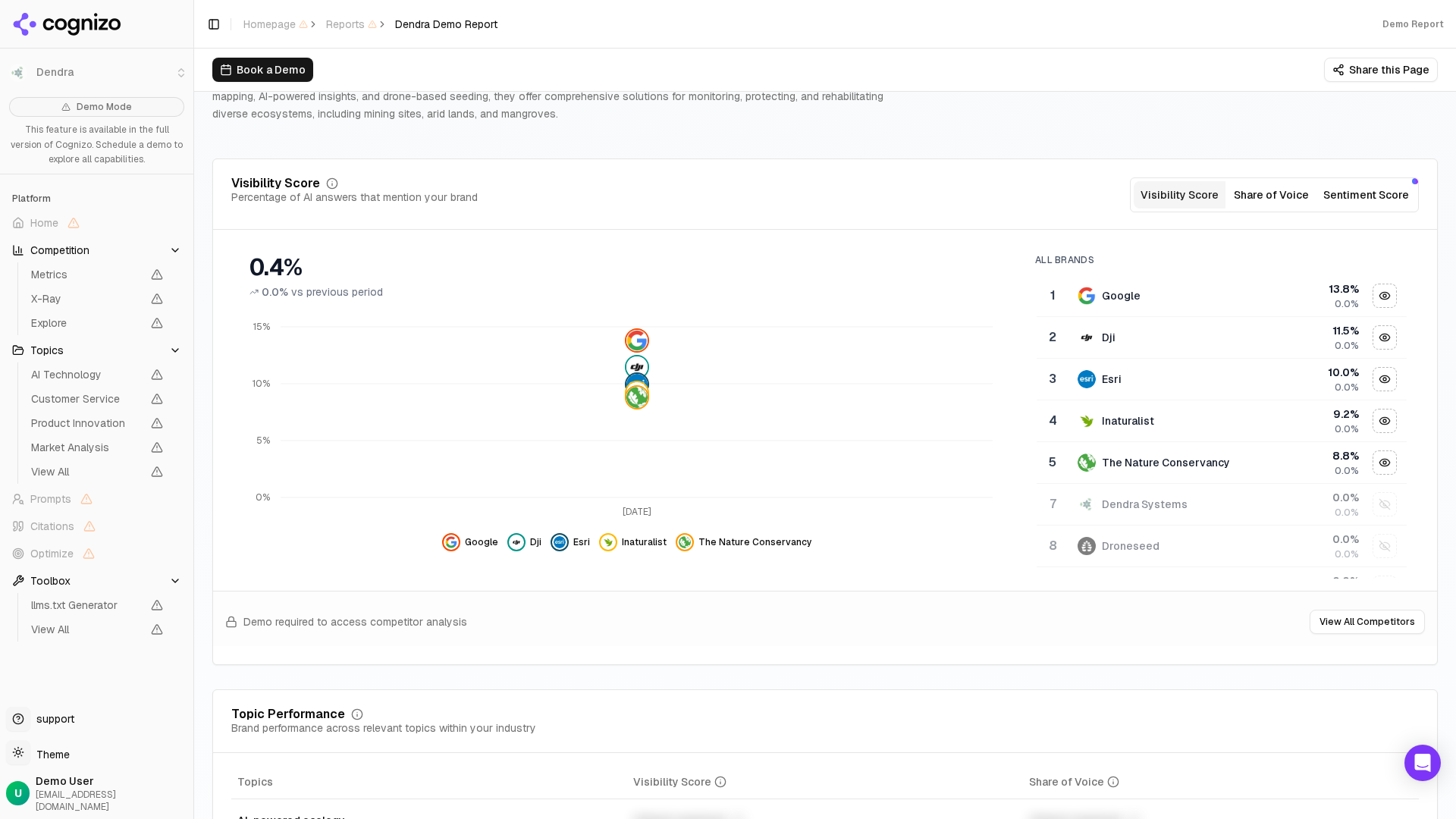
scroll to position [107, 0]
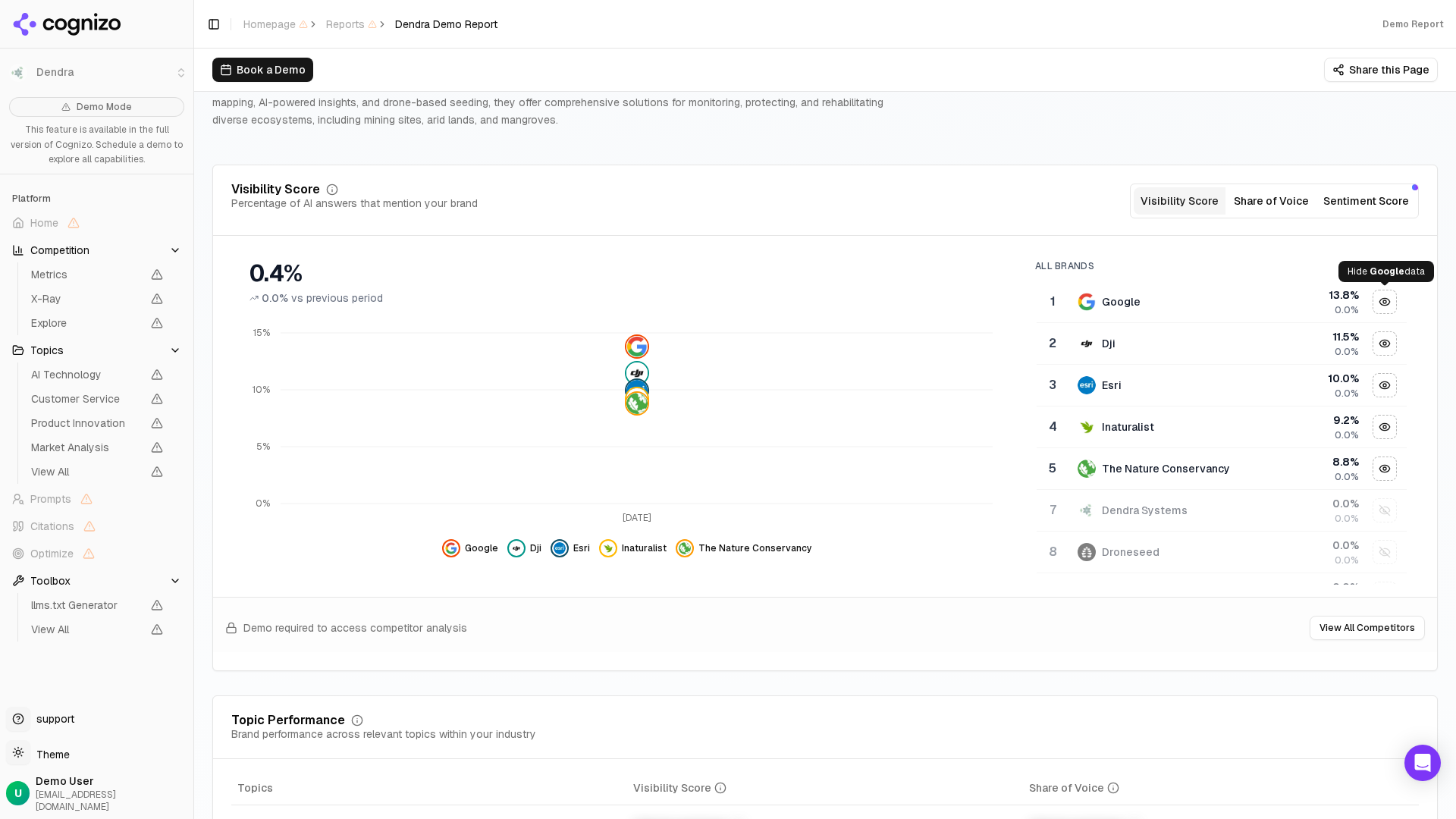
click at [1188, 304] on div "Hide google data" at bounding box center [1385, 302] width 23 height 23
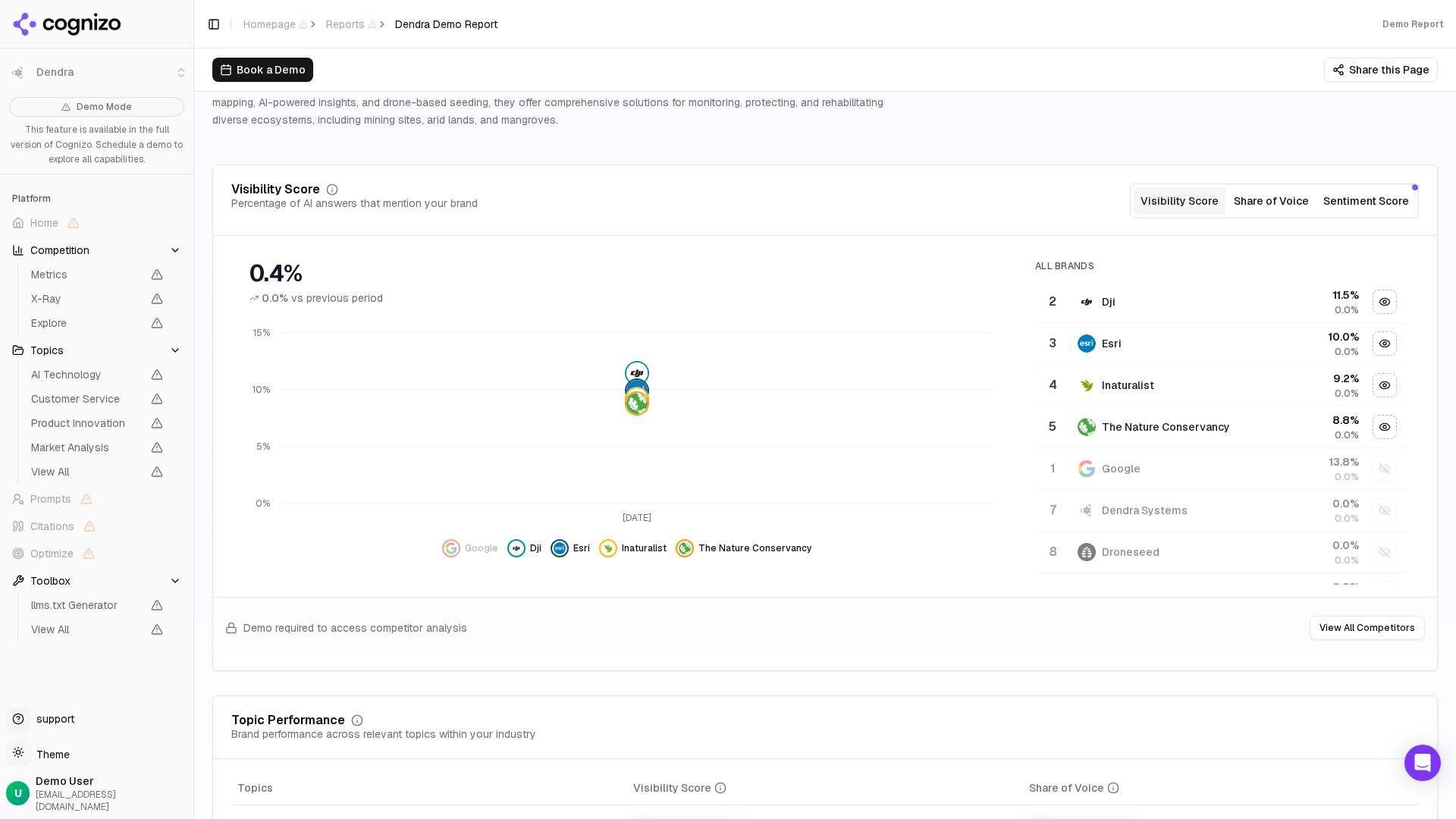
click at [1188, 304] on div "Hide dji data" at bounding box center [1385, 302] width 23 height 23
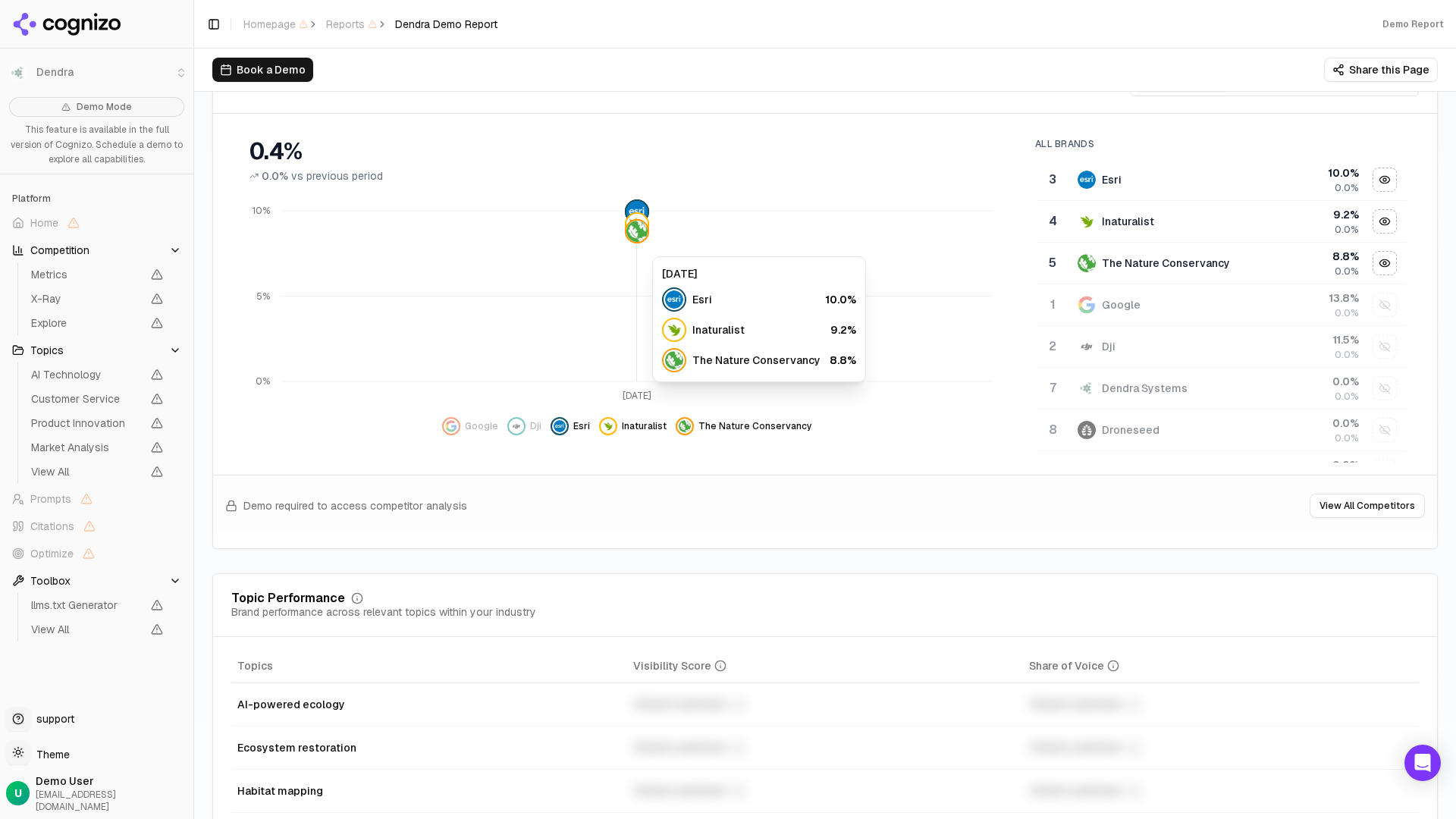
scroll to position [232, 0]
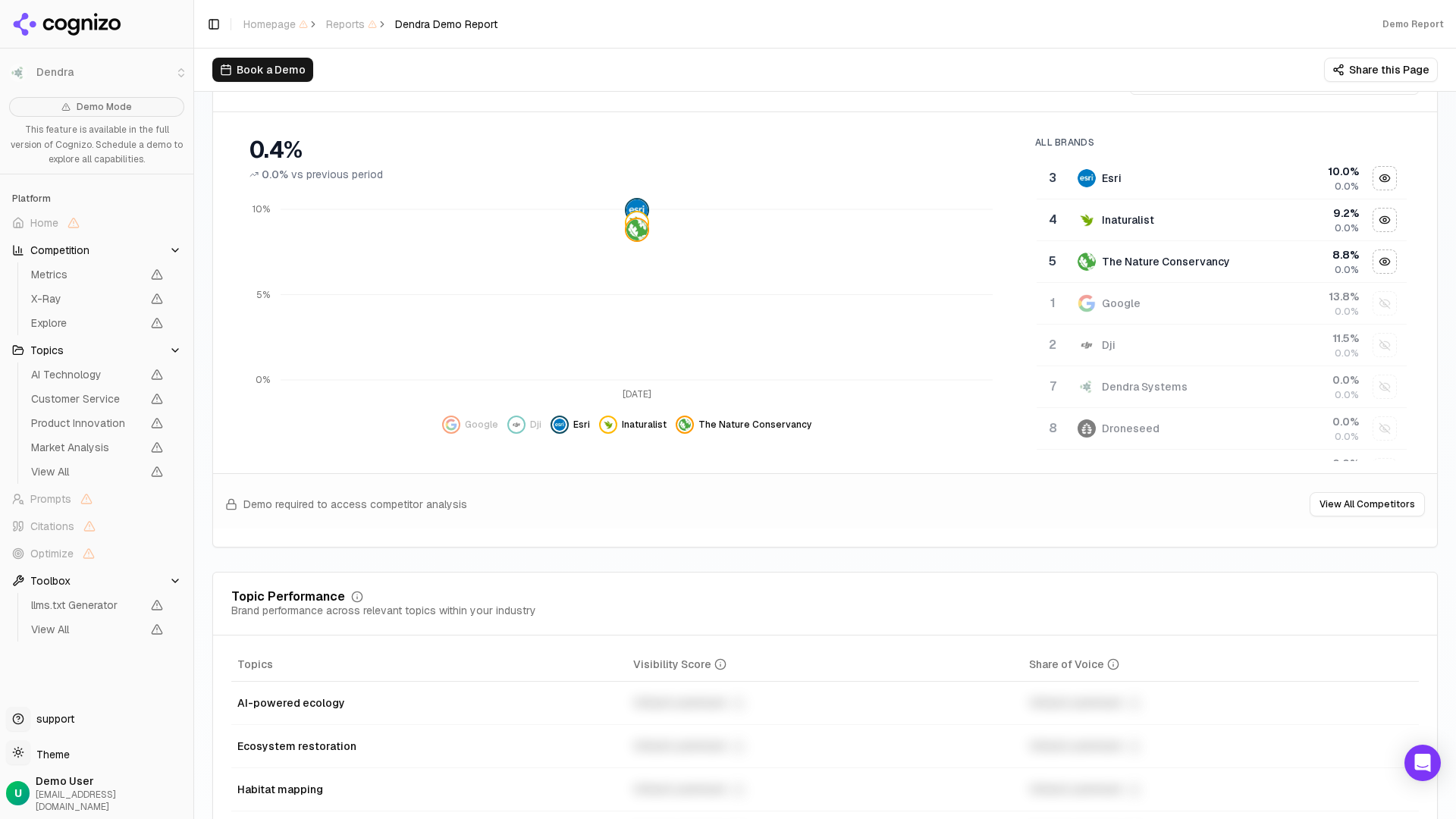
click at [1188, 503] on button "View All Competitors" at bounding box center [1367, 503] width 115 height 24
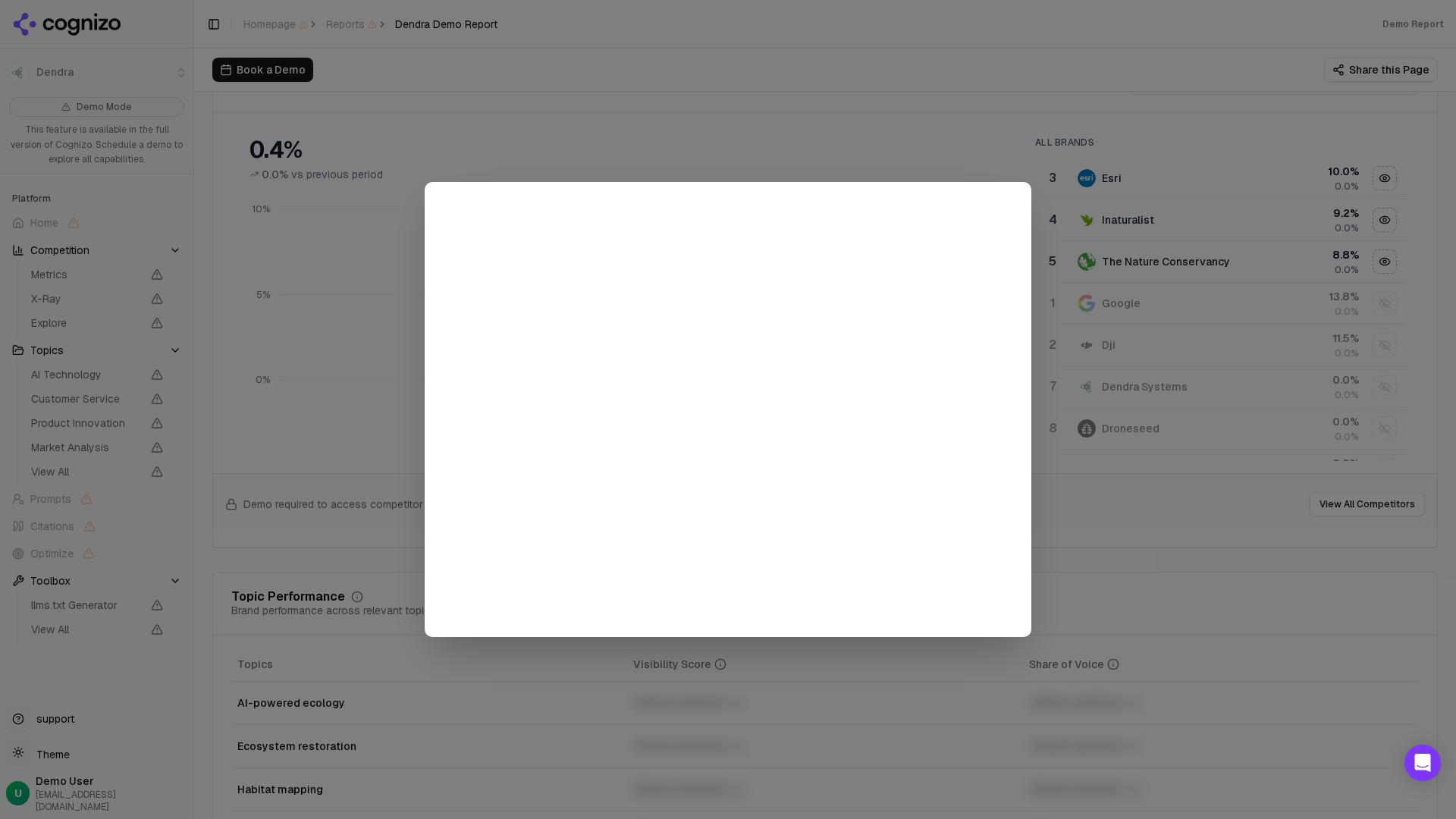
click at [994, 106] on div at bounding box center [728, 409] width 1456 height 819
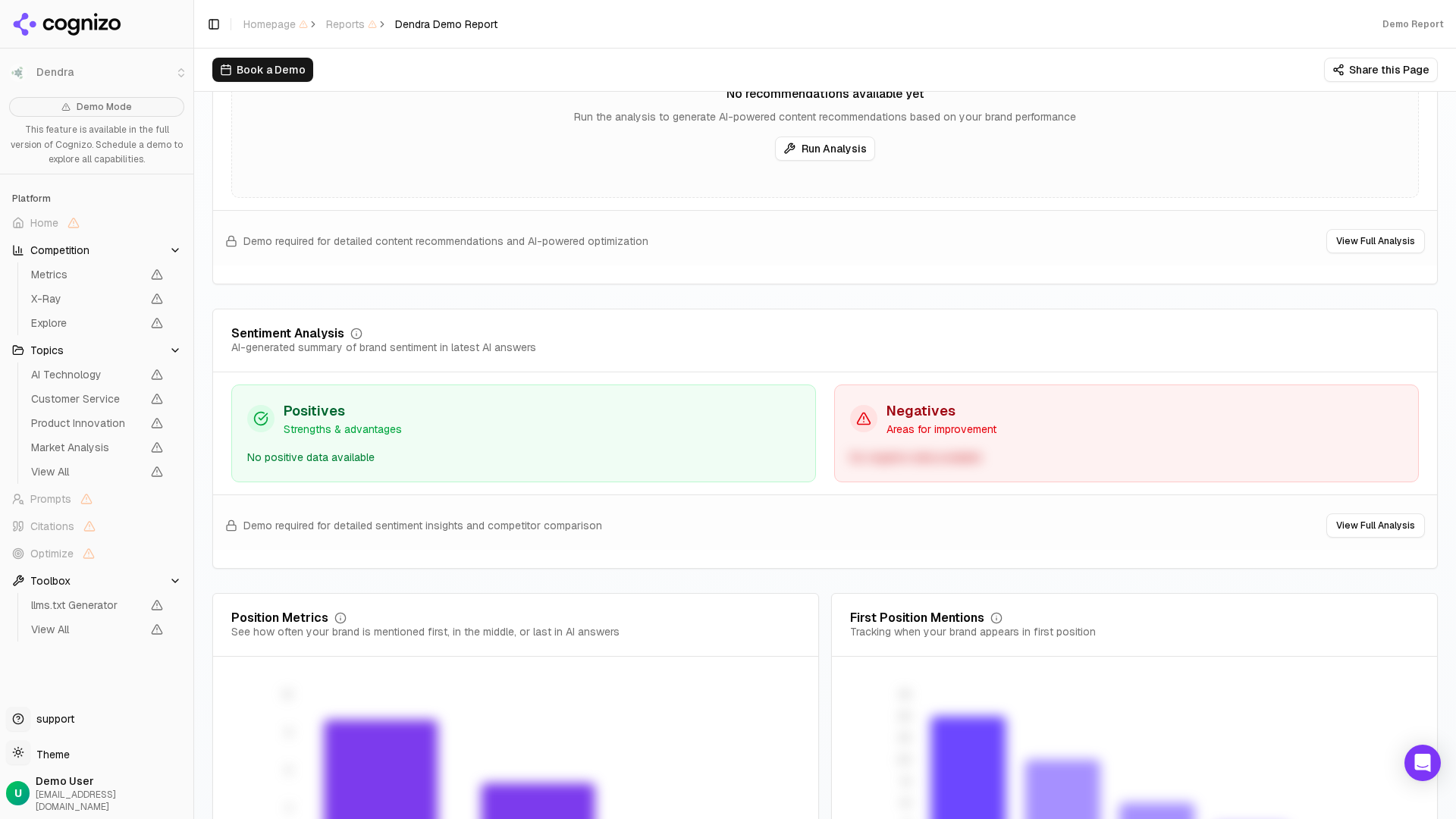
scroll to position [2785, 0]
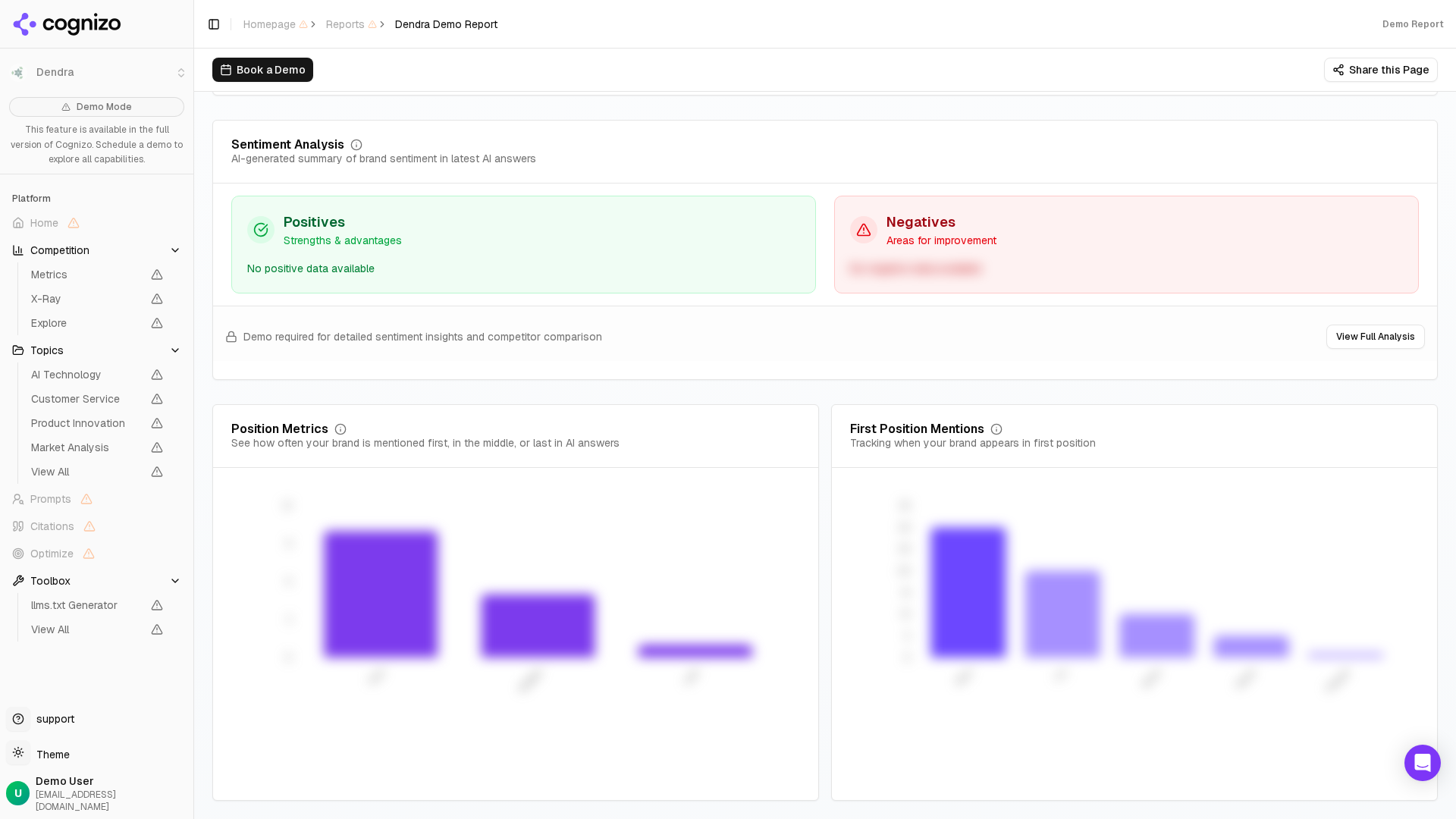
click at [64, 693] on span "support" at bounding box center [52, 718] width 44 height 15
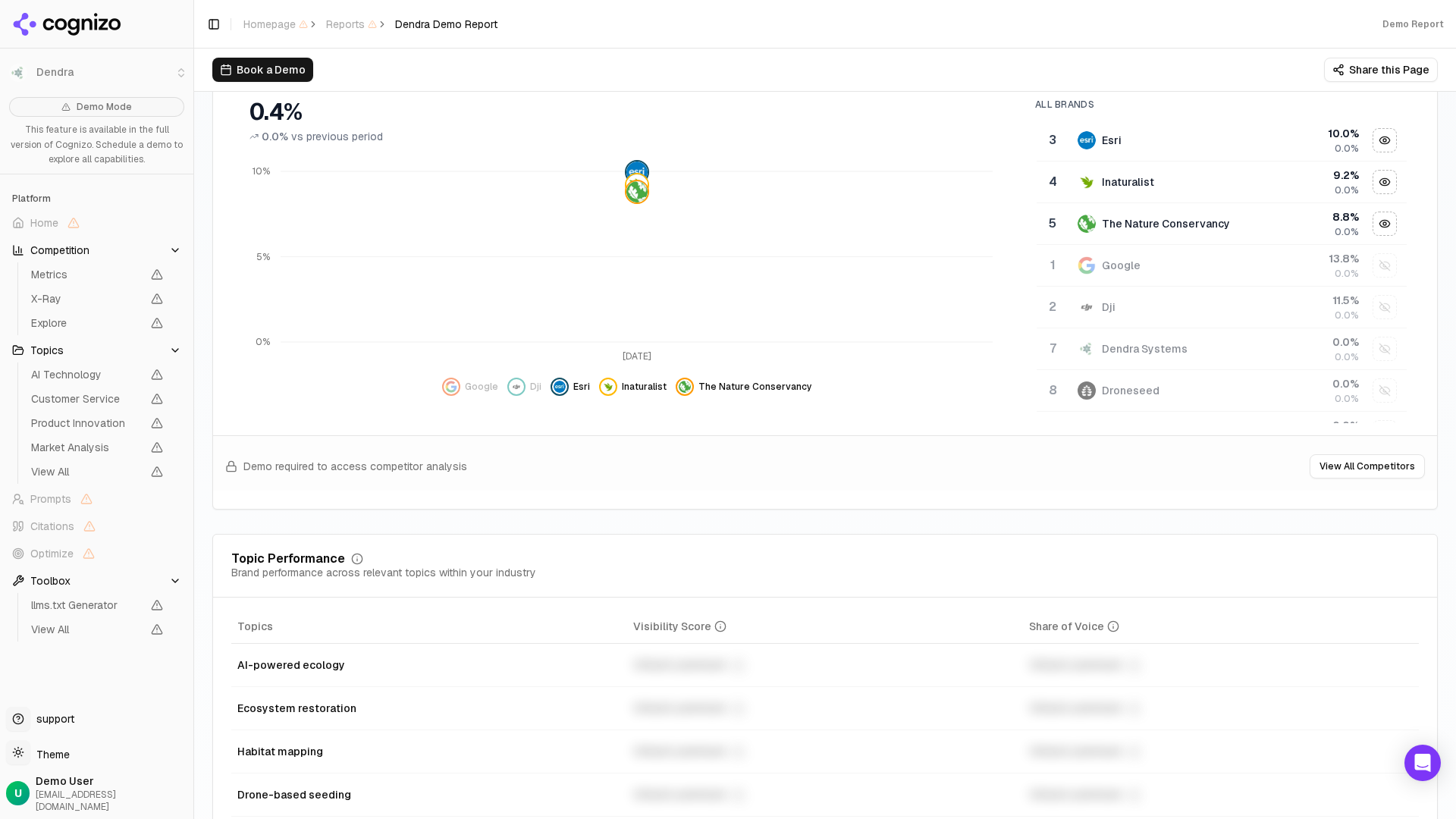
scroll to position [0, 0]
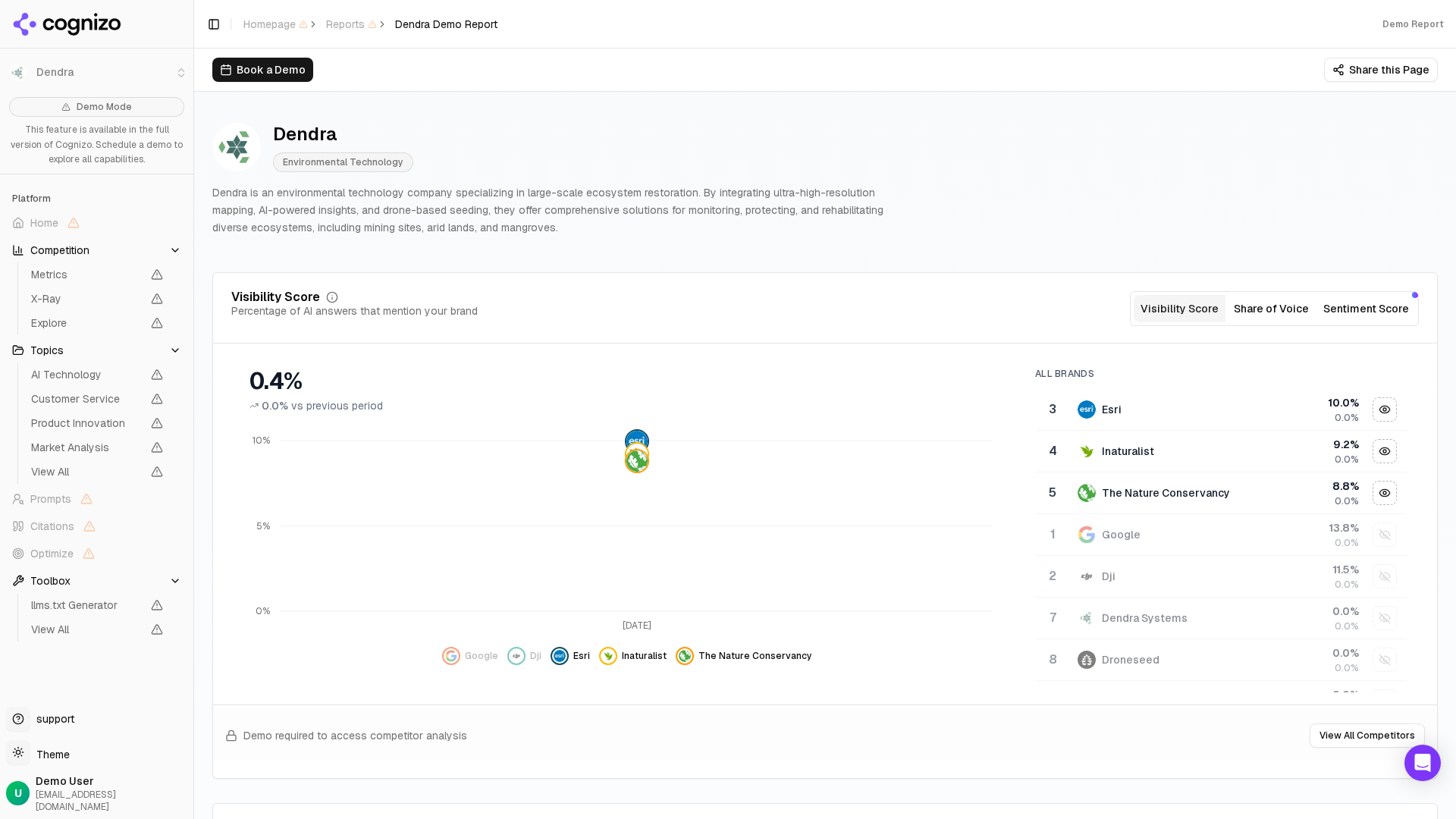
click at [488, 0] on header "Toggle Sidebar Homepage Reports Dendra Demo Report Demo Report" at bounding box center [825, 24] width 1262 height 49
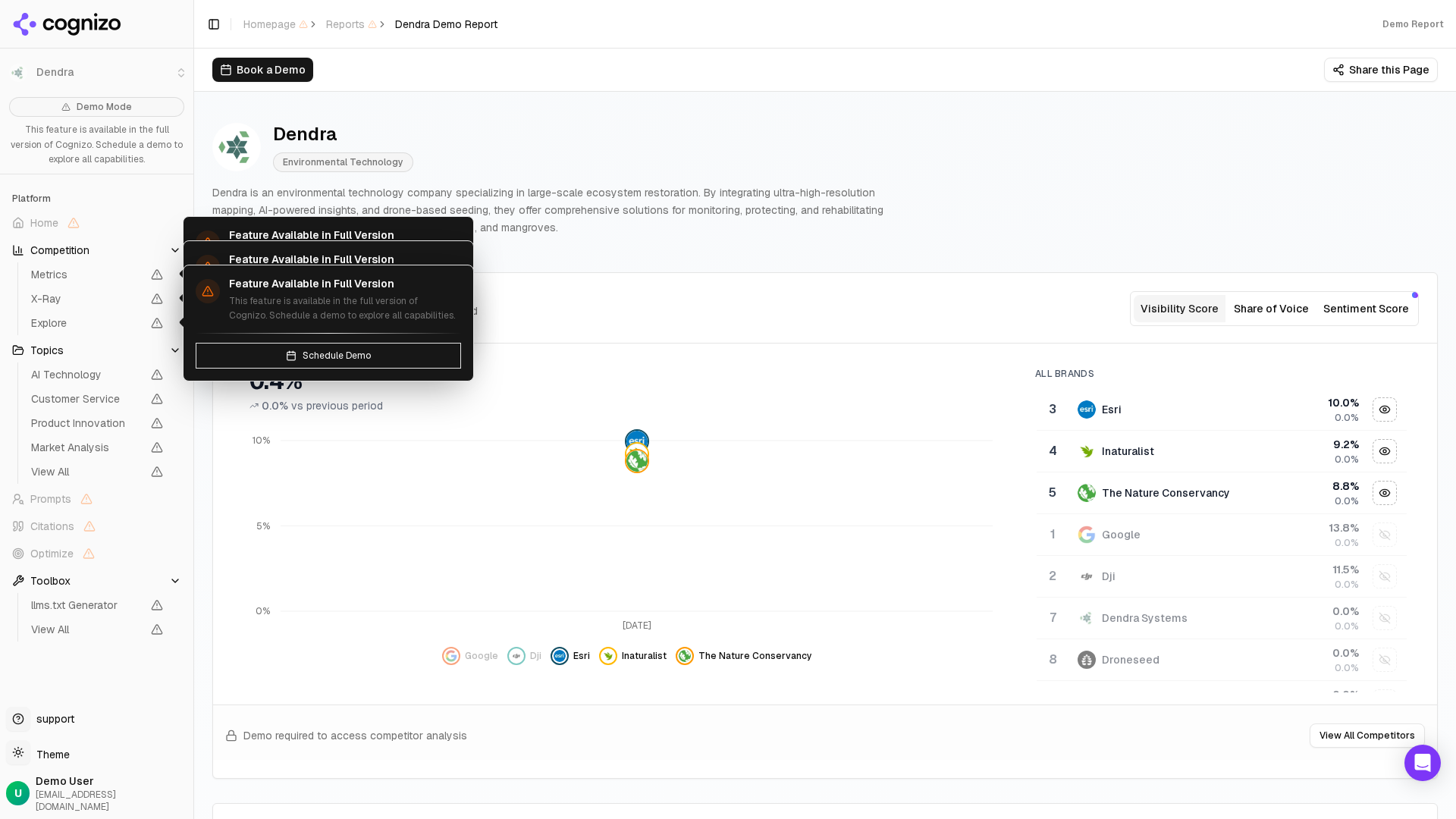
click at [61, 312] on span "Explore" at bounding box center [97, 323] width 144 height 21
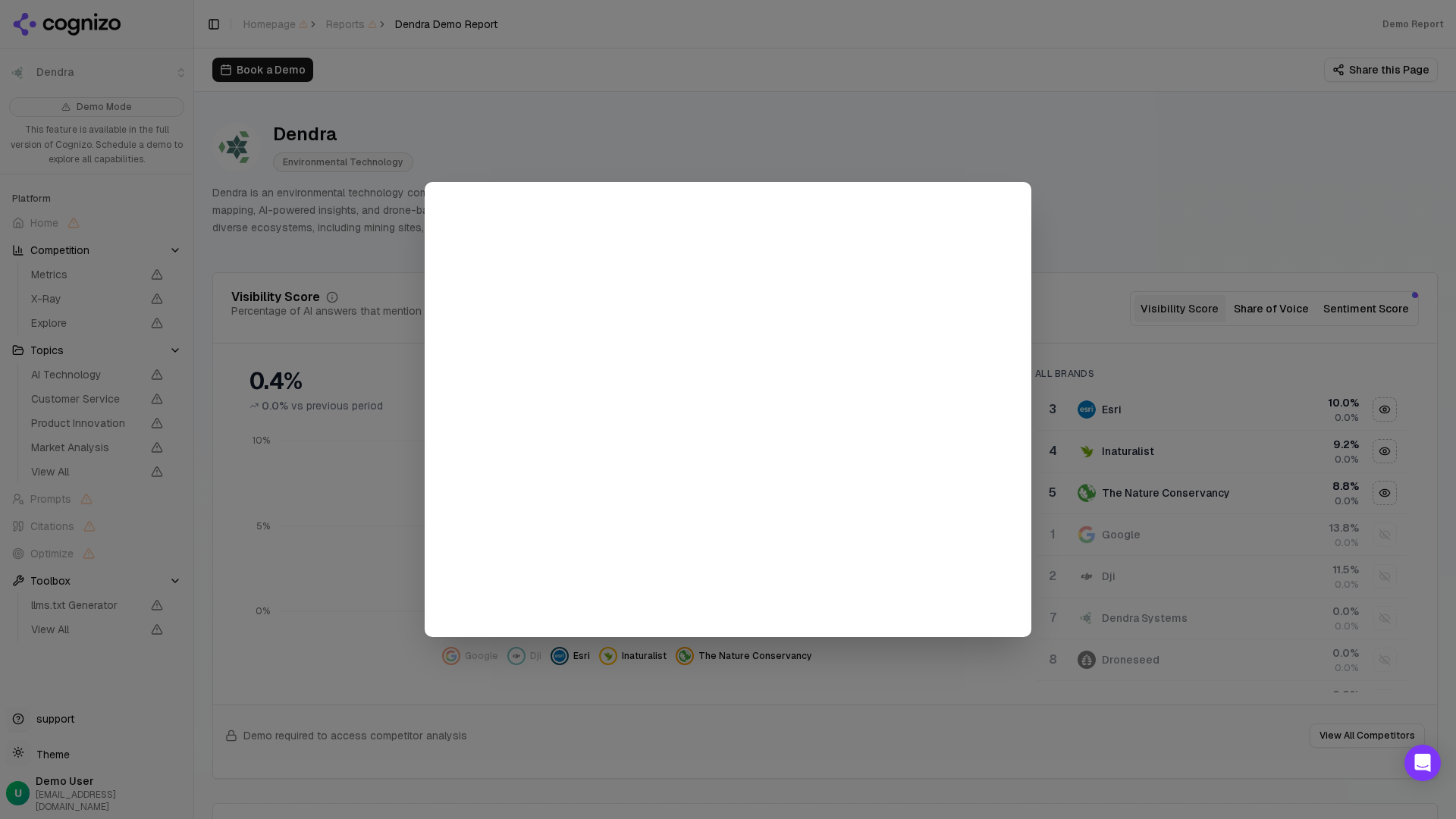
click at [705, 103] on div at bounding box center [728, 409] width 1456 height 819
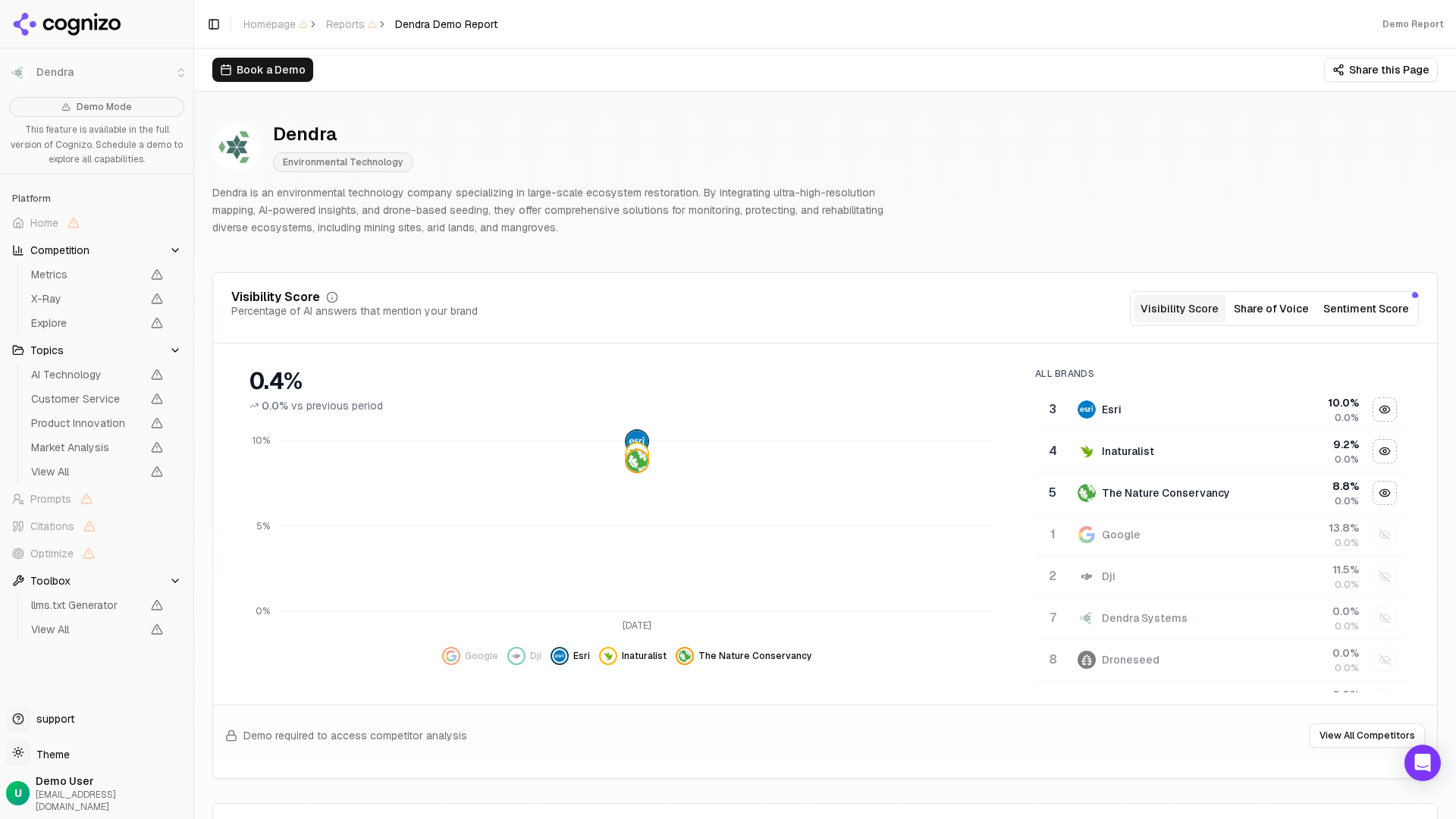
click at [351, 147] on div "Dendra Environmental Technology" at bounding box center [344, 147] width 140 height 50
click at [75, 0] on div at bounding box center [97, 24] width 194 height 49
click at [81, 0] on div at bounding box center [97, 24] width 194 height 49
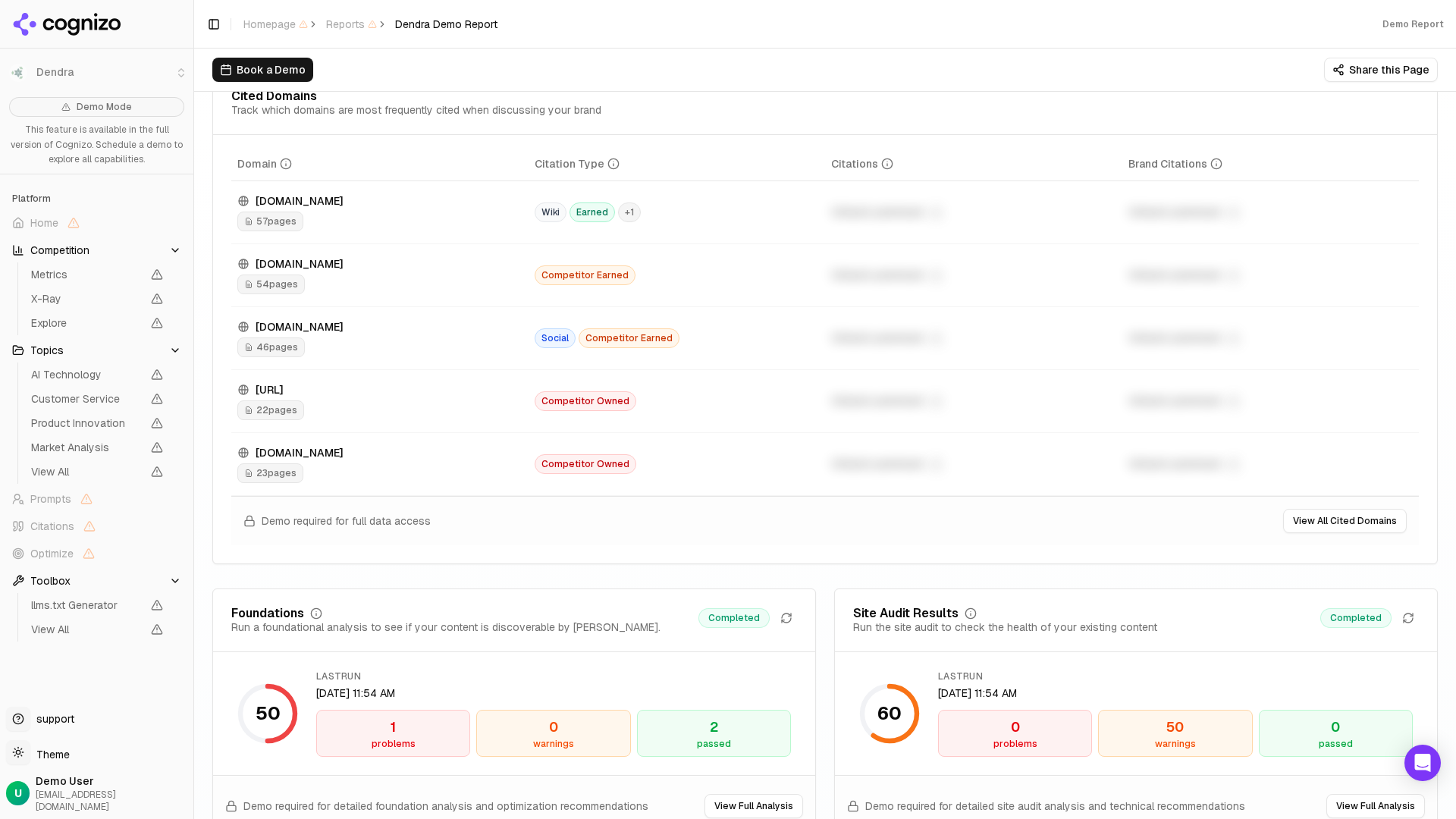
scroll to position [1664, 0]
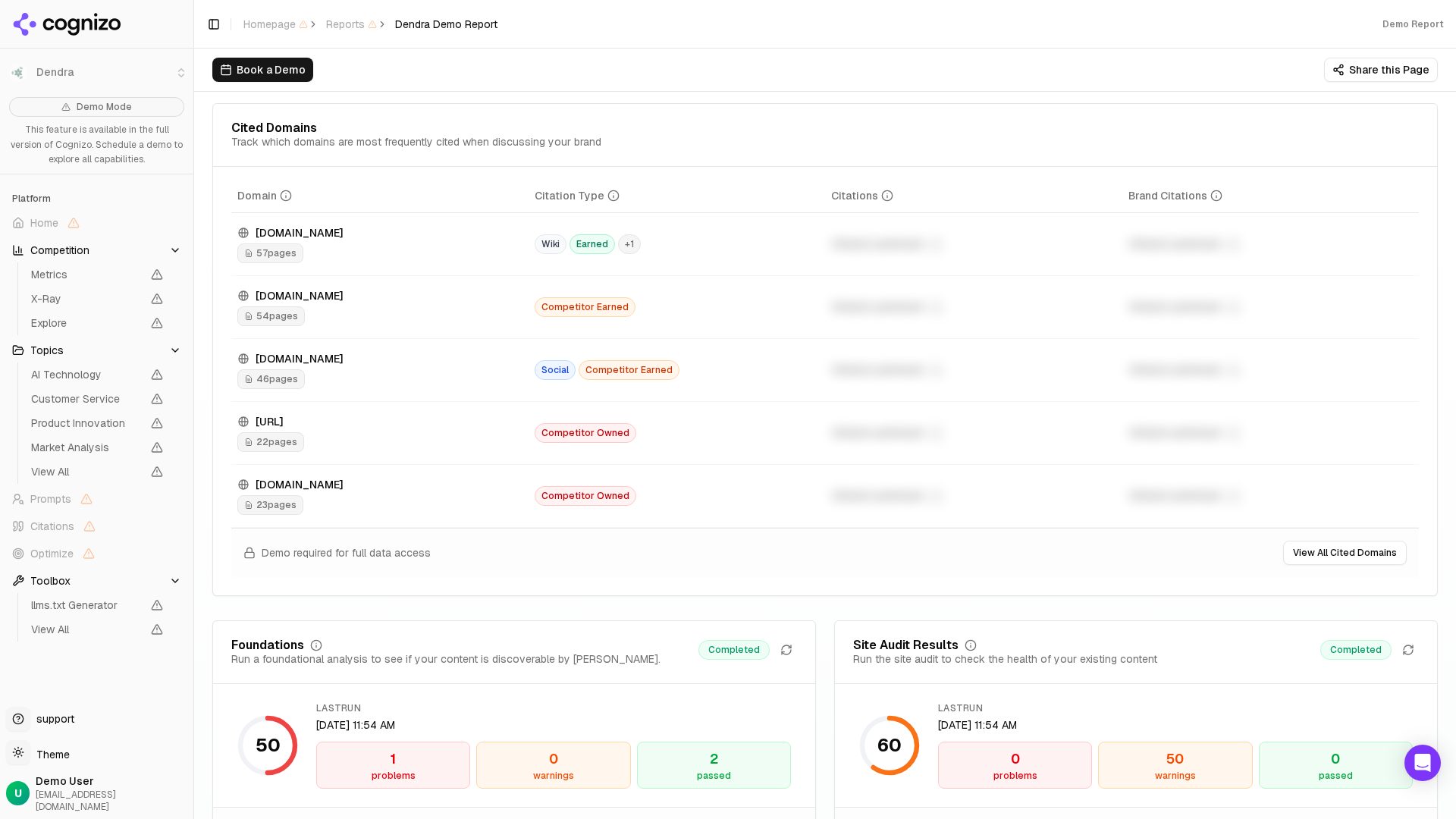
click at [1059, 67] on div "Book a Demo Share this Page" at bounding box center [825, 69] width 1225 height 24
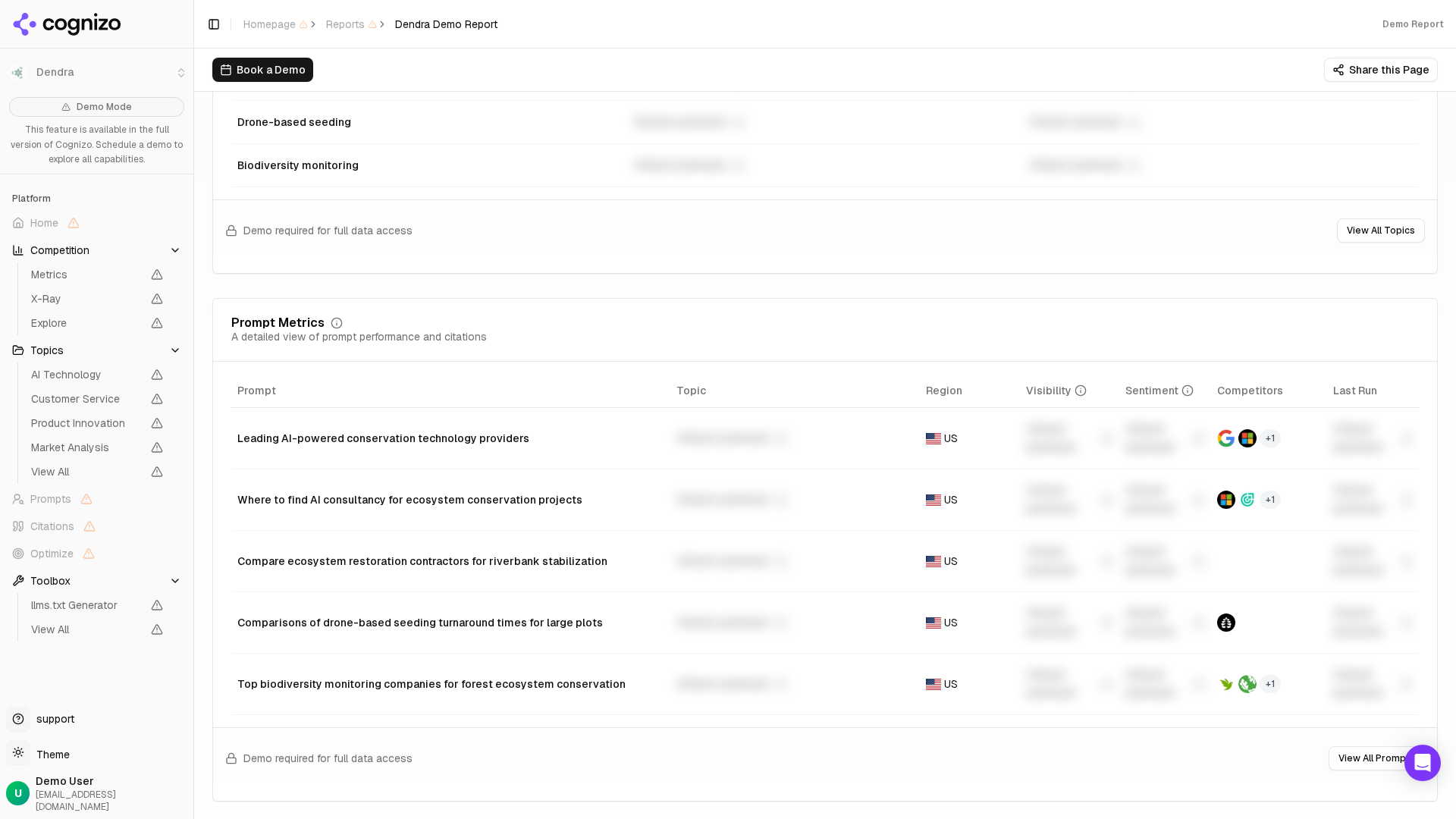
scroll to position [926, 0]
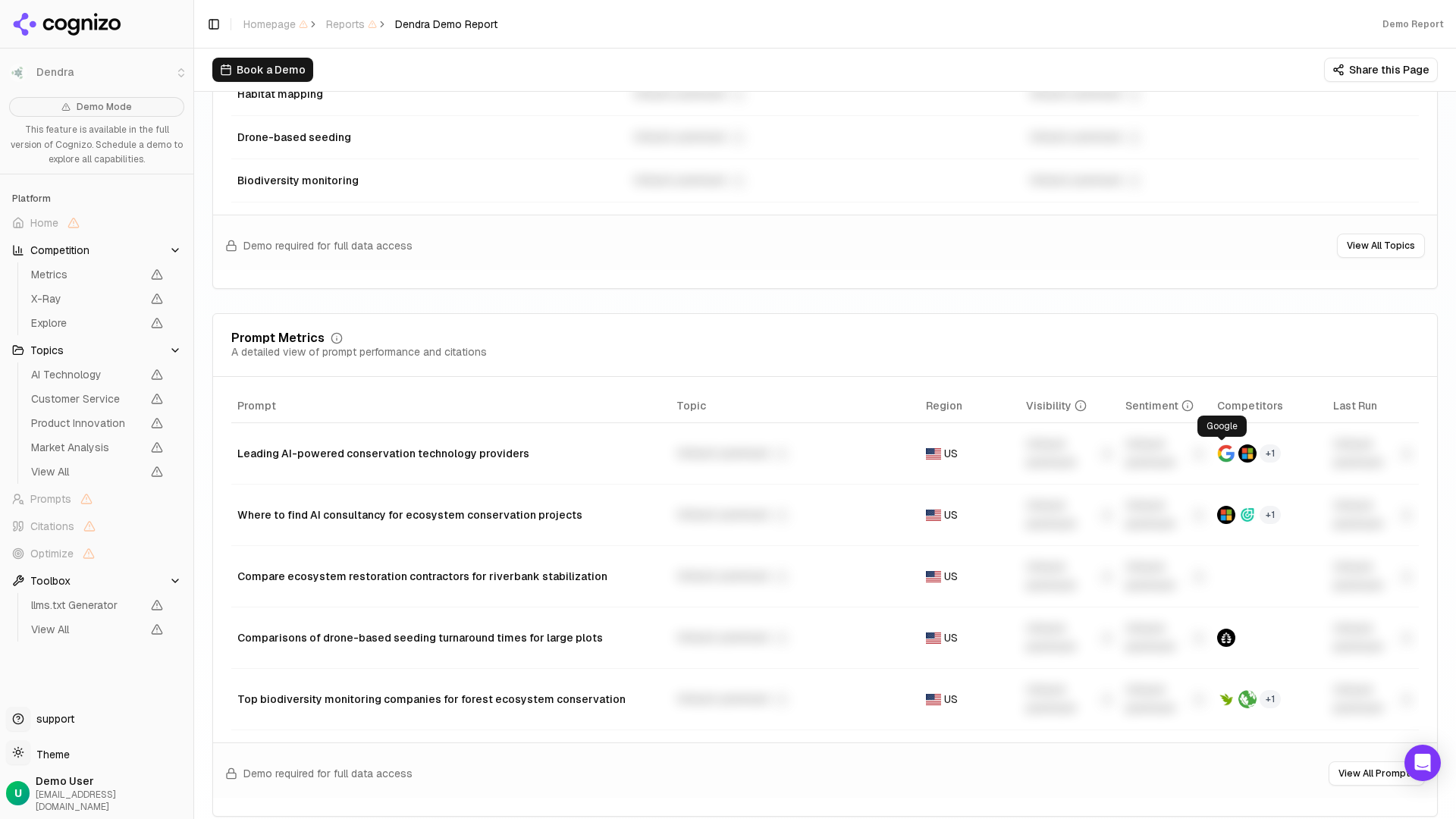
click at [1188, 457] on img "Data table" at bounding box center [1226, 453] width 19 height 19
click at [1188, 454] on div "+ 1" at bounding box center [1270, 453] width 105 height 19
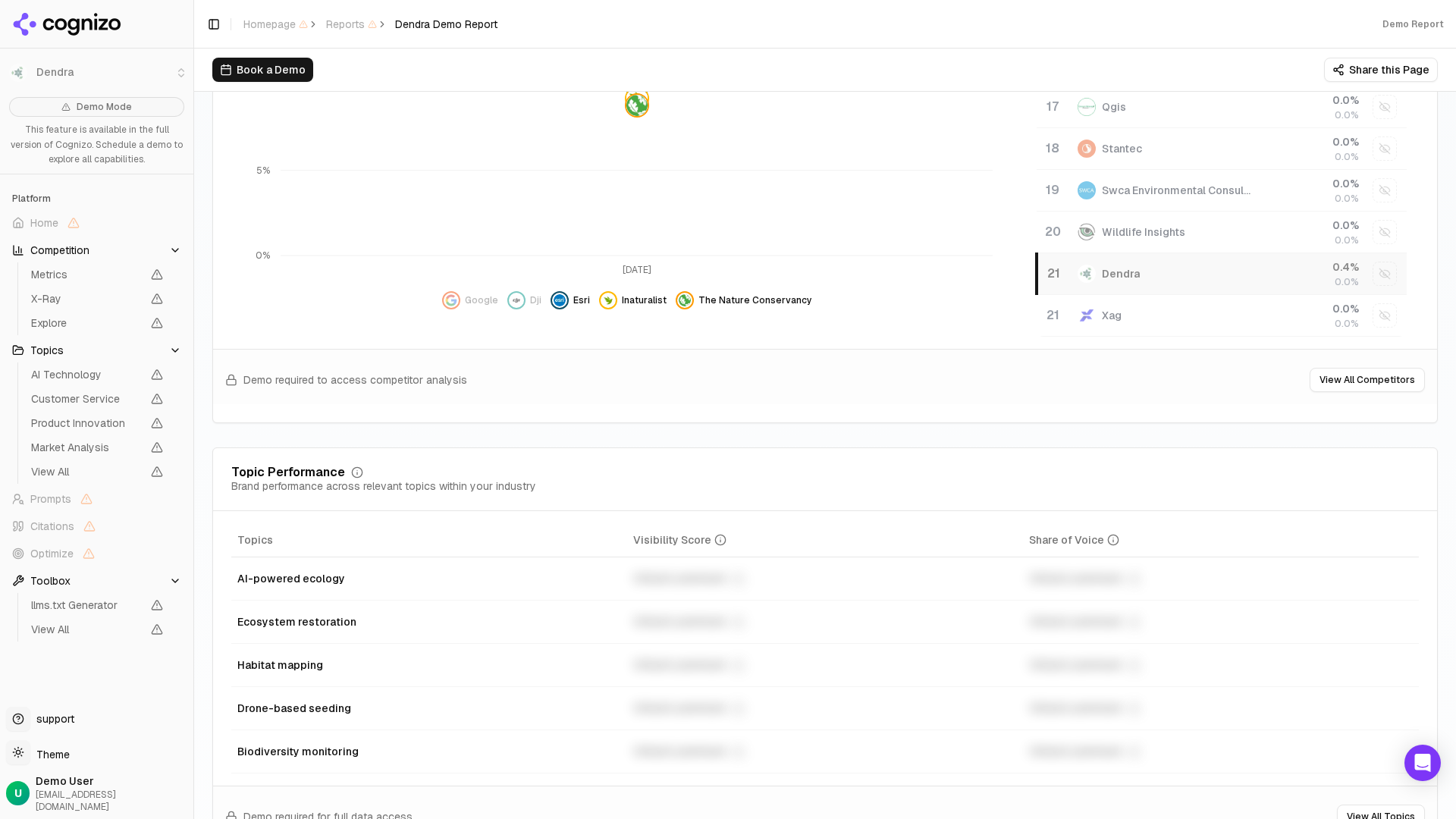
scroll to position [0, 0]
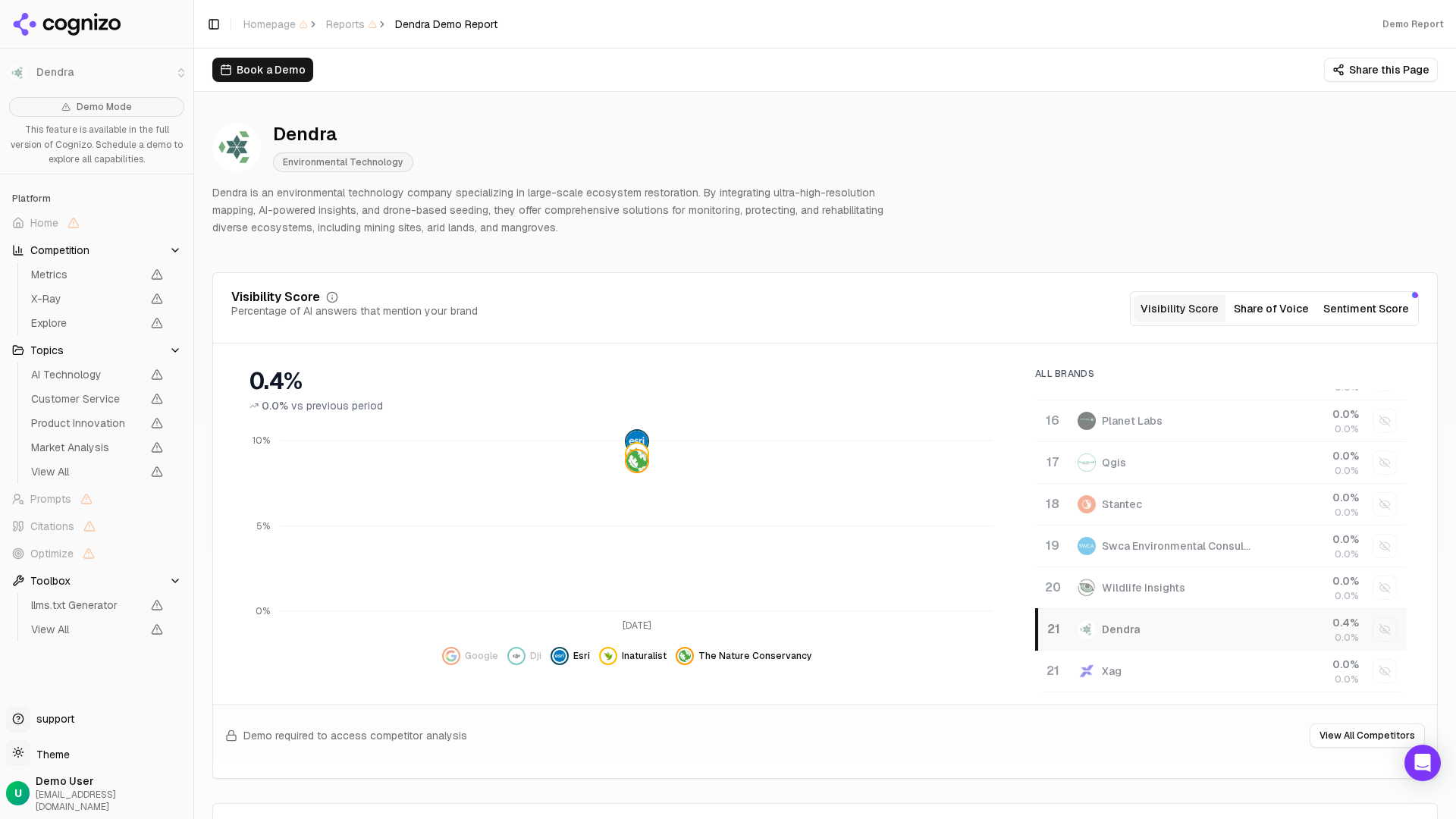
click at [1188, 313] on button "Share of Voice" at bounding box center [1270, 308] width 91 height 28
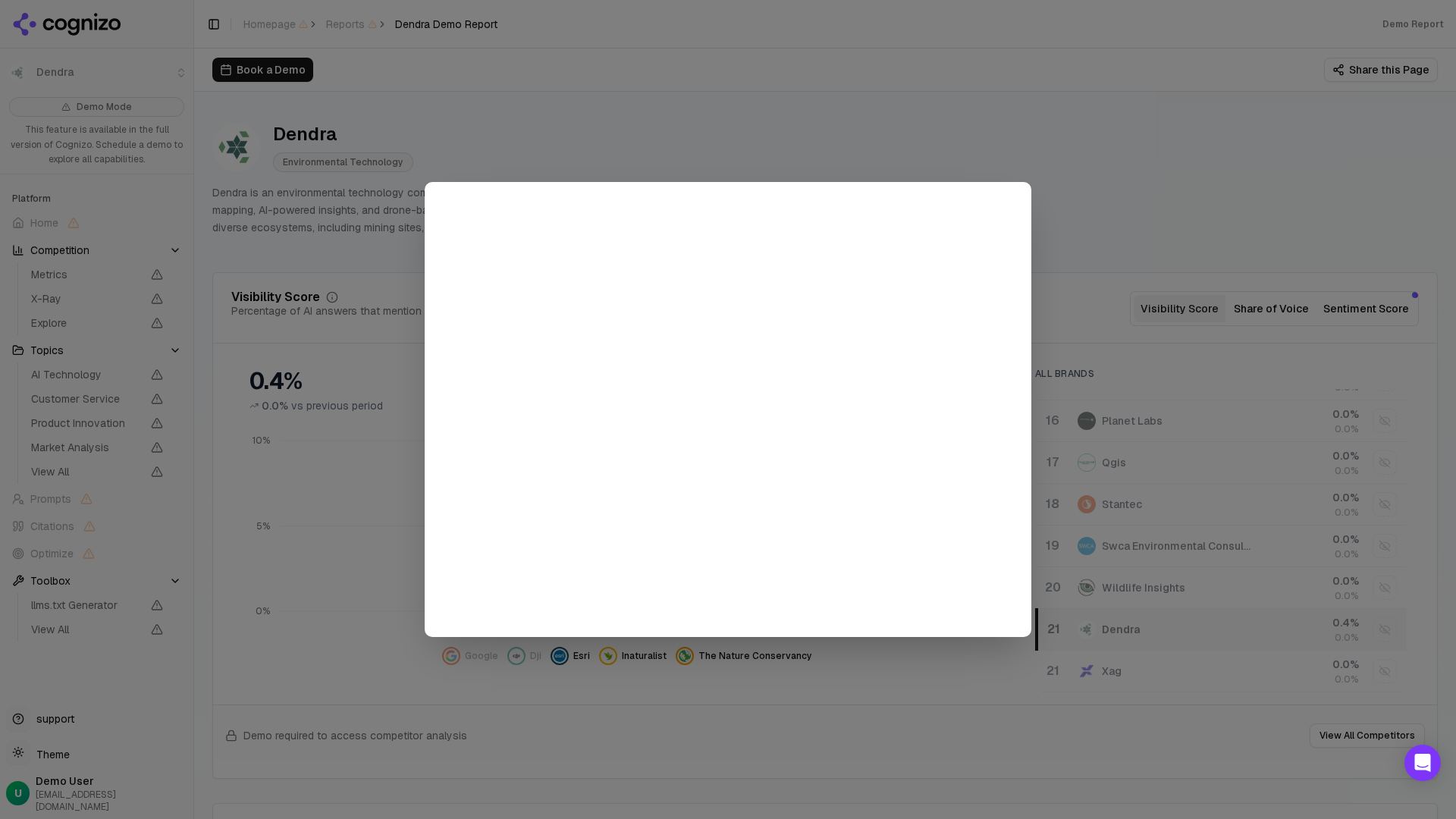
click at [153, 0] on div at bounding box center [728, 409] width 1456 height 819
